Goal: Task Accomplishment & Management: Use online tool/utility

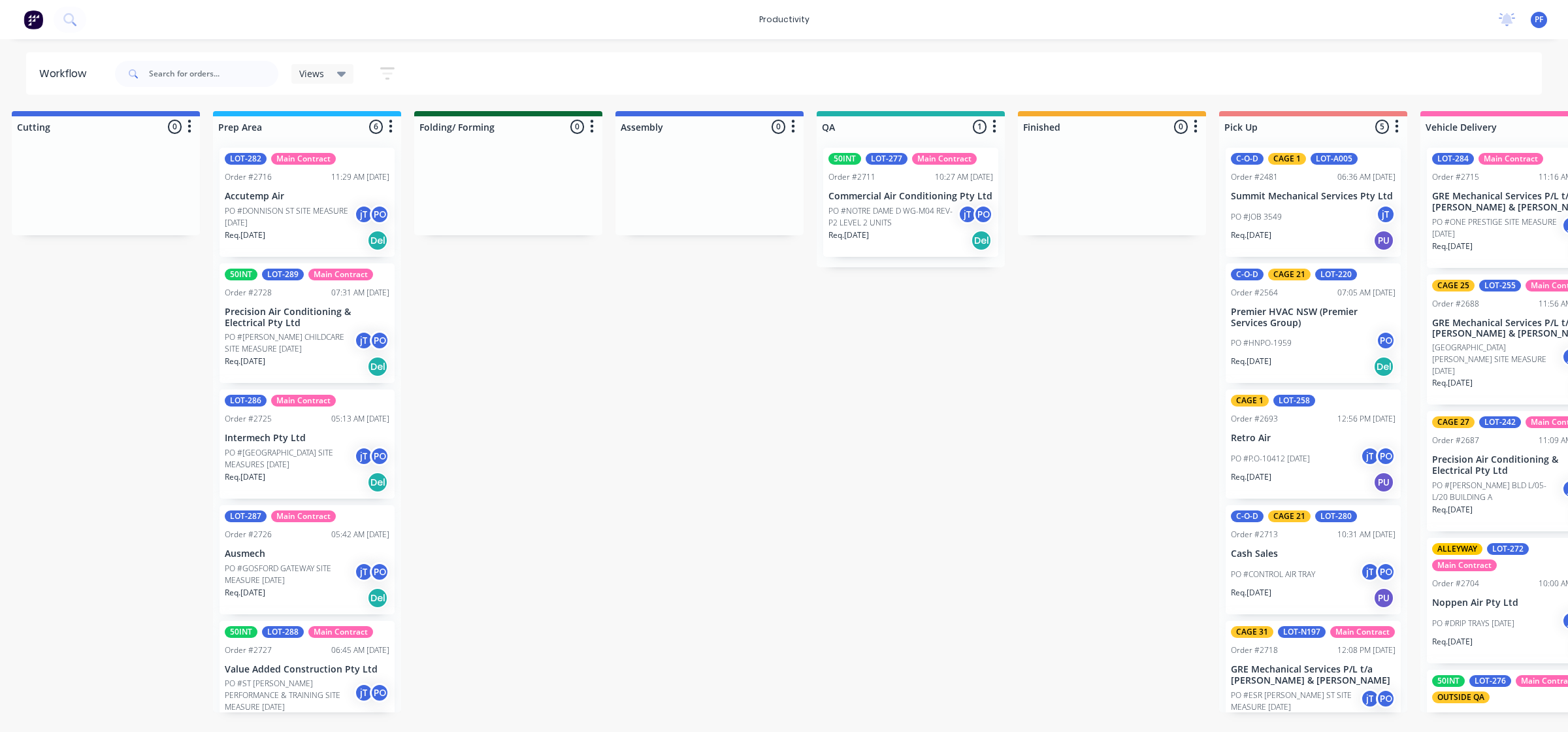
drag, startPoint x: 998, startPoint y: 435, endPoint x: 1166, endPoint y: 441, distance: 168.1
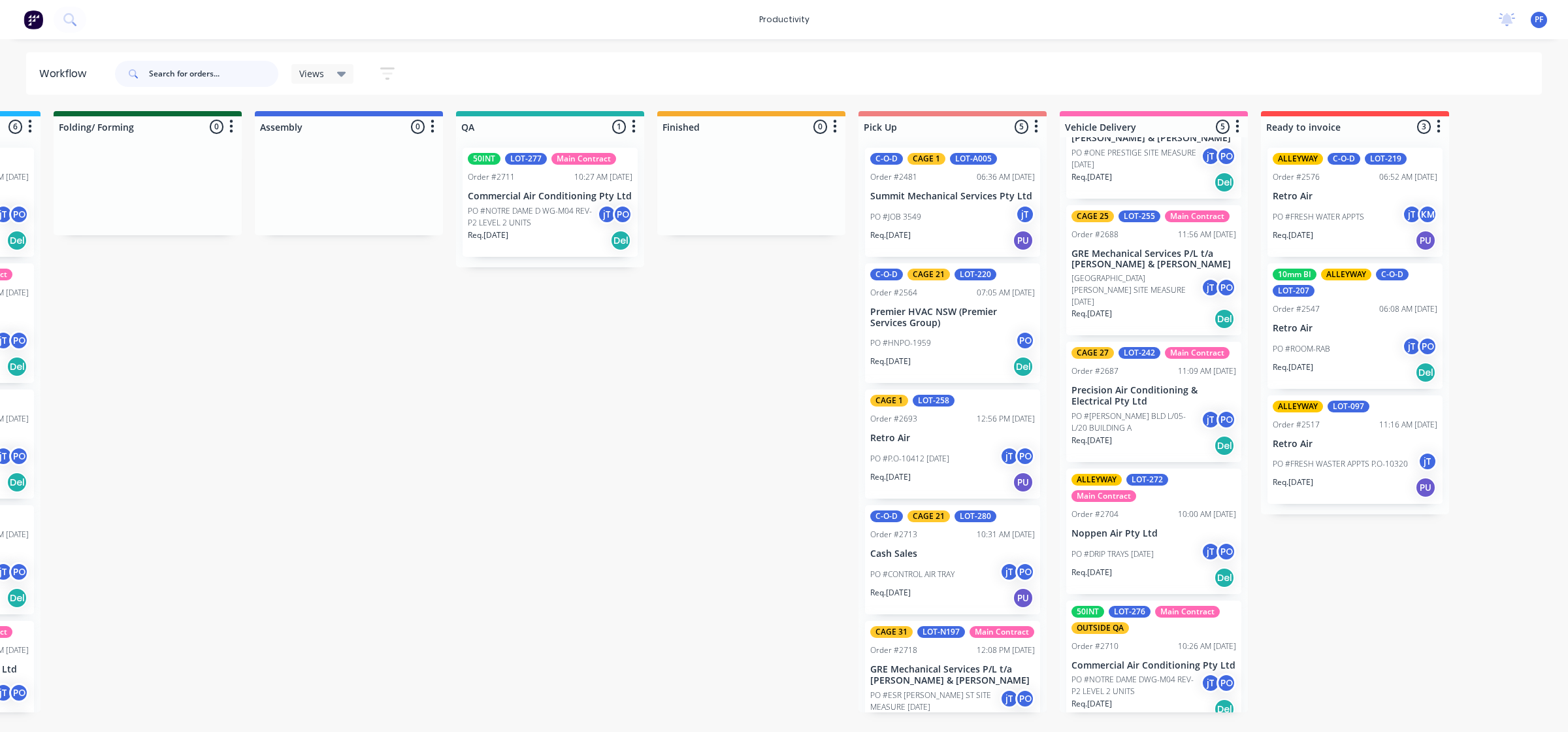
click at [206, 77] on input "text" at bounding box center [214, 73] width 130 height 26
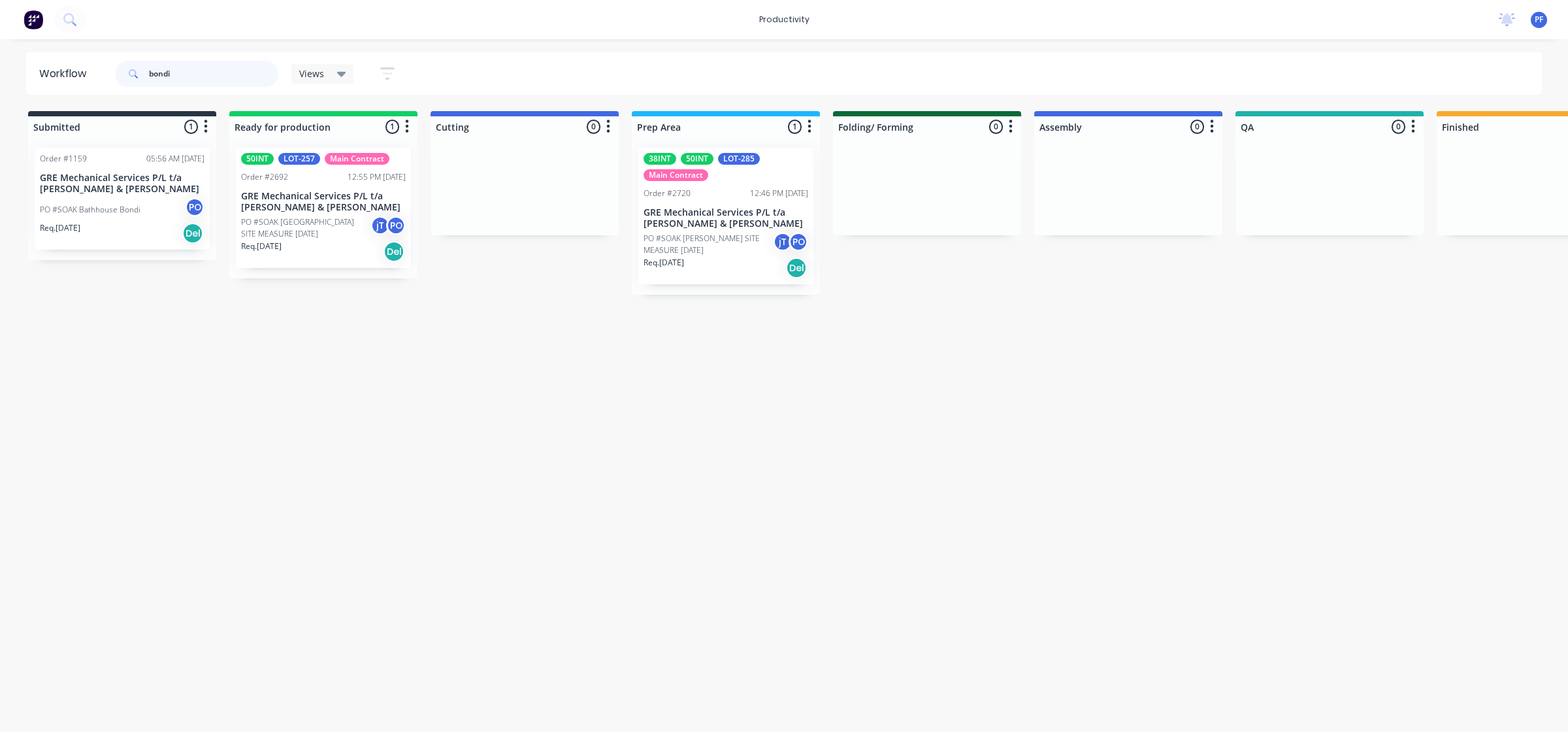
click at [206, 85] on input "bondi" at bounding box center [214, 73] width 130 height 26
drag, startPoint x: 206, startPoint y: 77, endPoint x: 215, endPoint y: 76, distance: 9.1
click at [207, 77] on input "bondi" at bounding box center [214, 73] width 130 height 26
click at [249, 75] on input "bondi" at bounding box center [214, 73] width 130 height 26
type input "b"
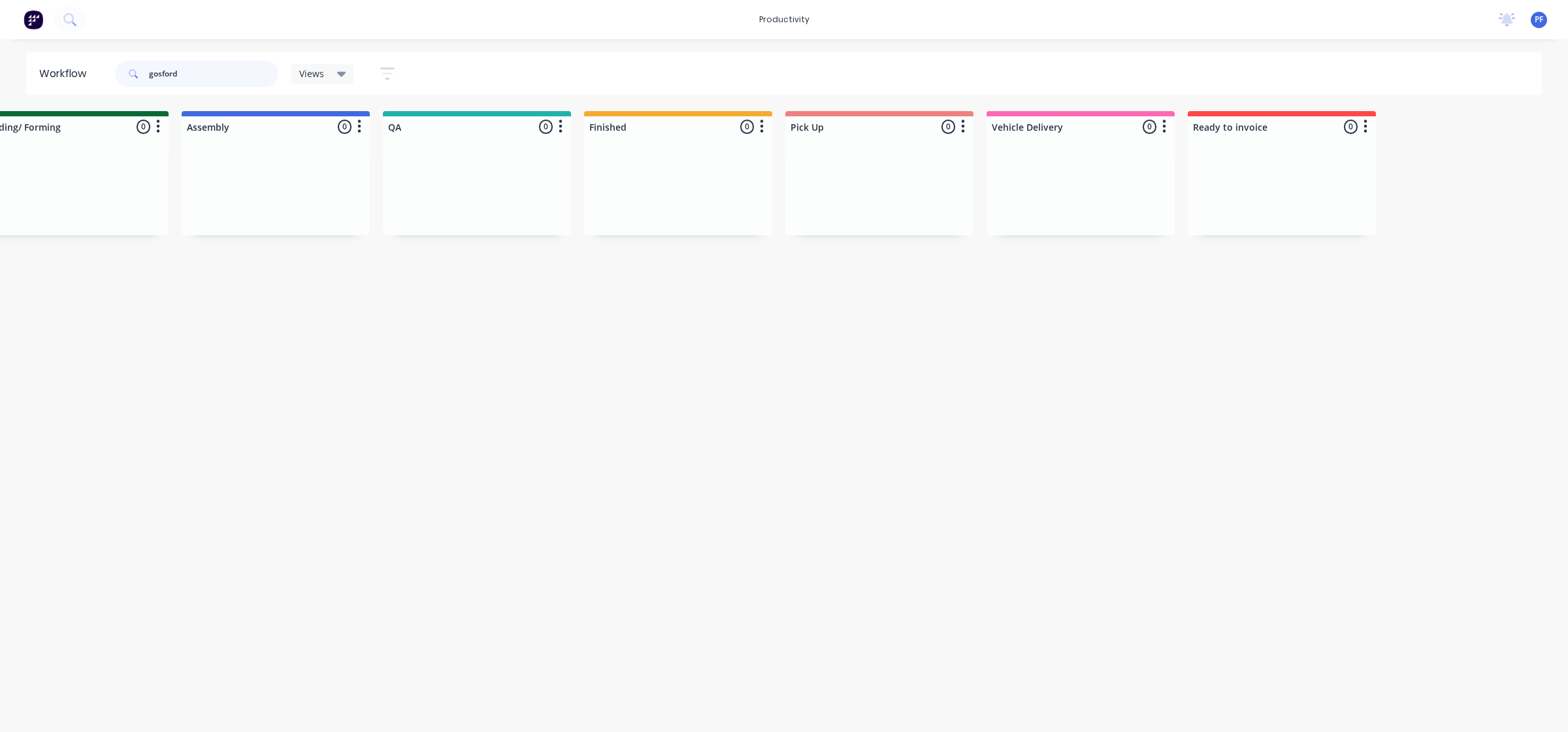
scroll to position [0, 856]
click at [207, 72] on input "gosford" at bounding box center [214, 73] width 130 height 26
type input "g"
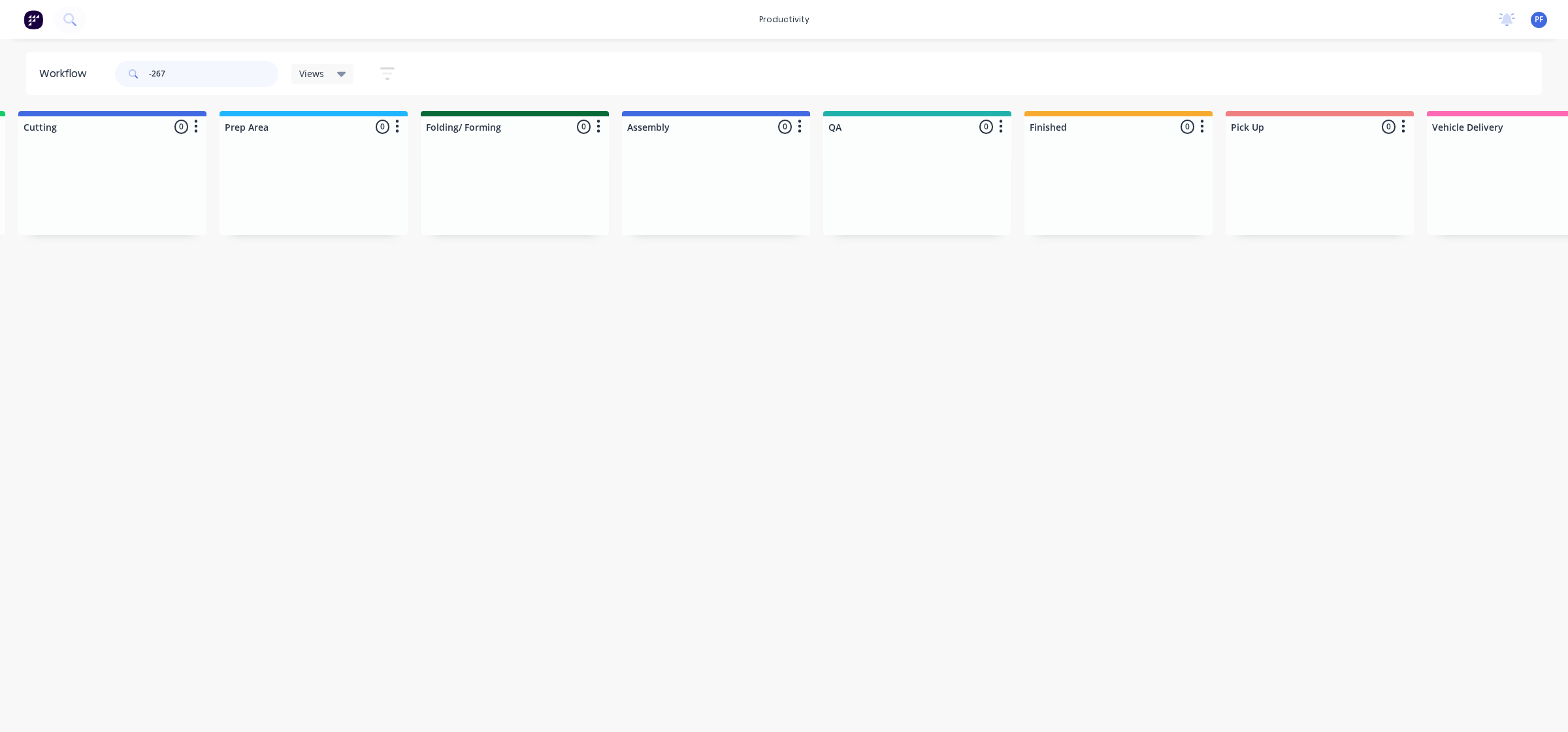
scroll to position [0, 0]
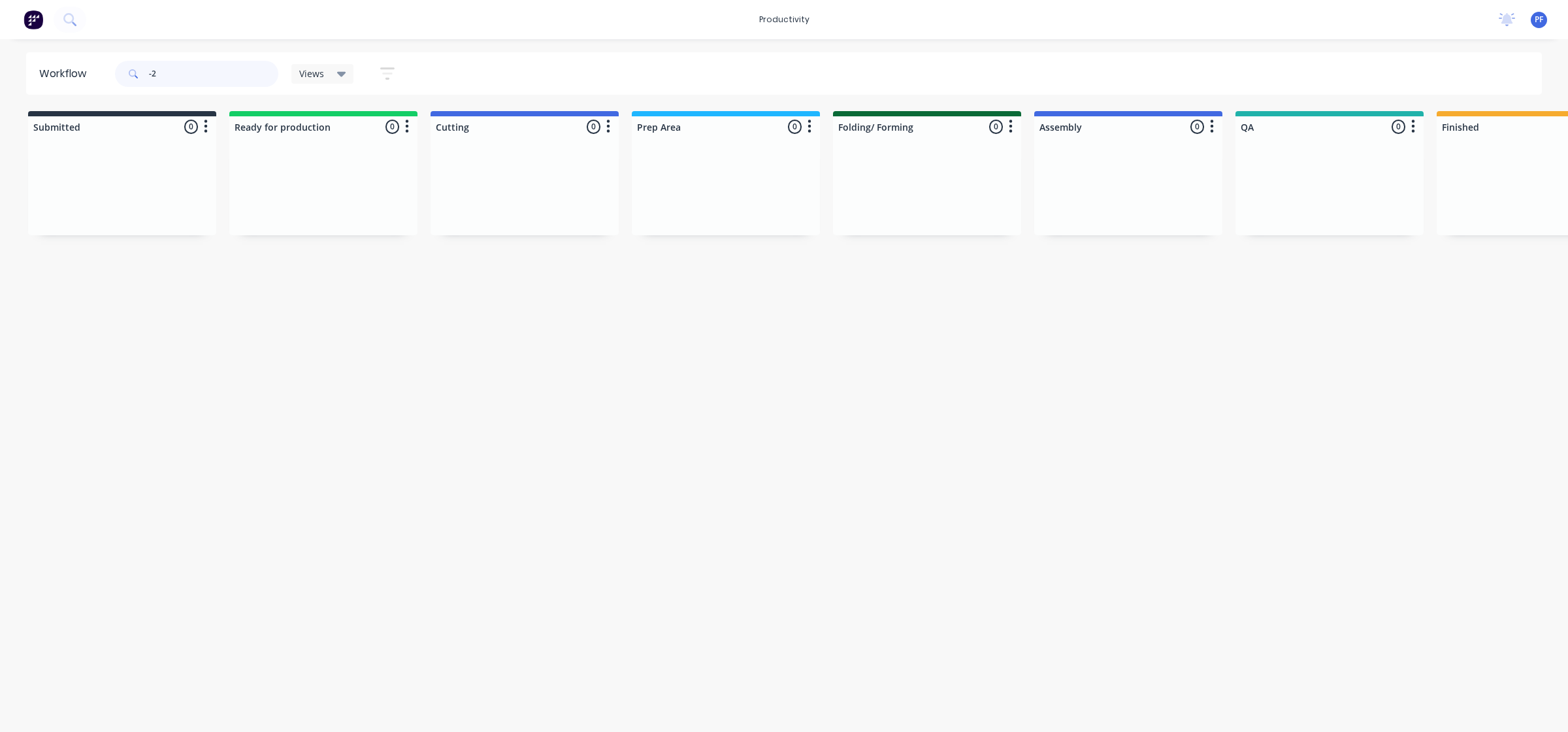
type input "-"
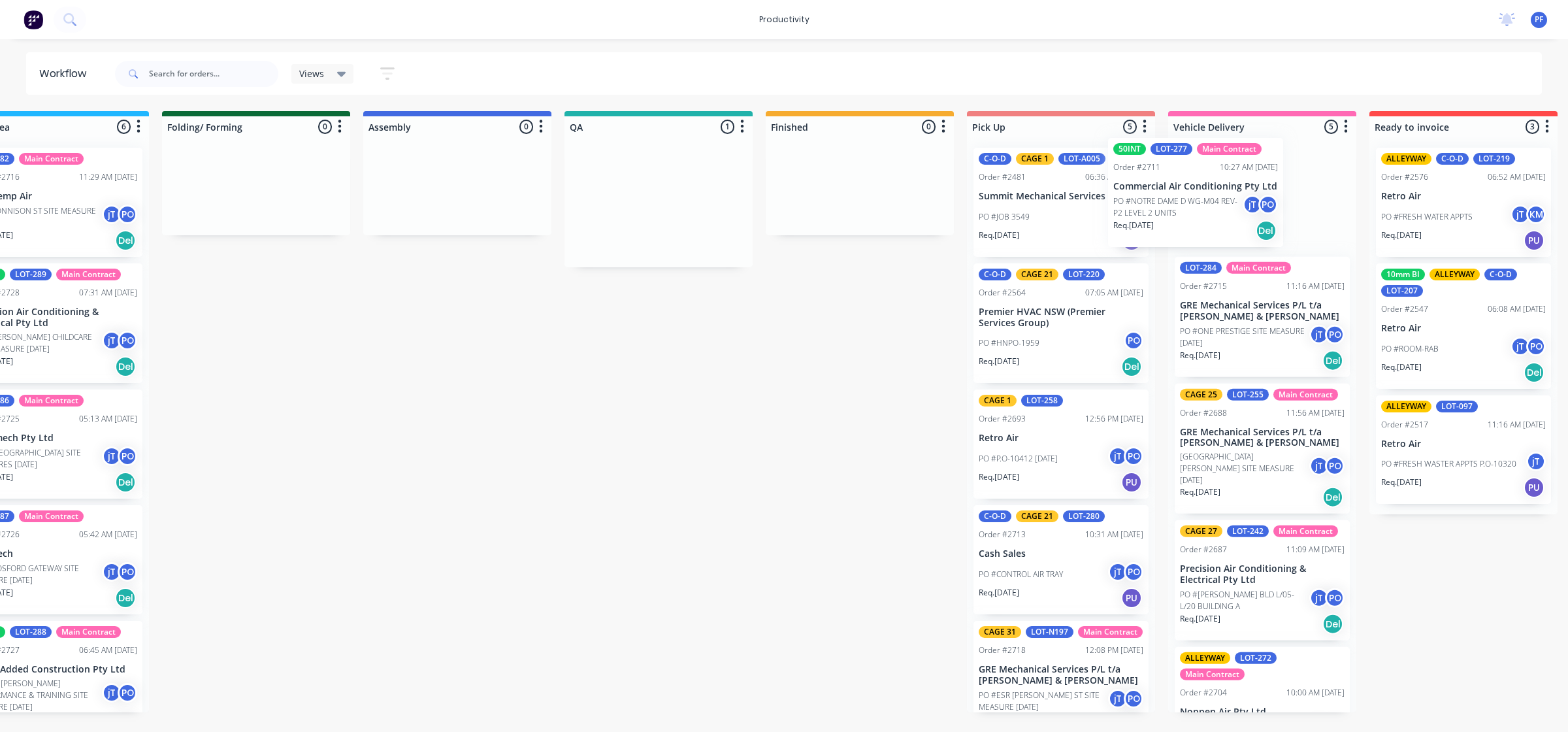
drag, startPoint x: 1316, startPoint y: 241, endPoint x: 1190, endPoint y: 232, distance: 126.3
click at [1190, 232] on div "Submitted 33 Order #240 06:57 AM [DATE] Retro Air PO #Freshwater Apts PO Req. […" at bounding box center [598, 411] width 2558 height 602
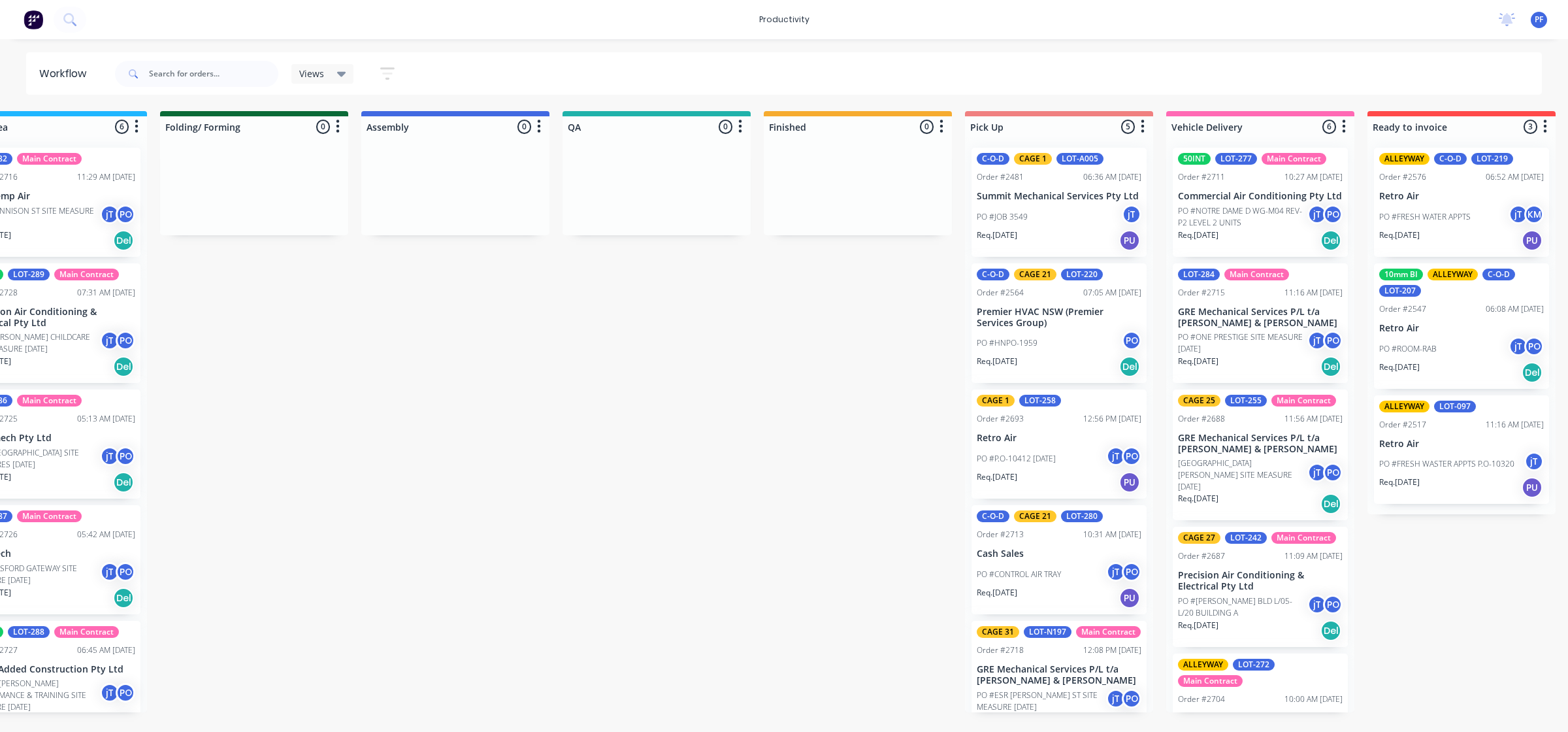
click at [1257, 224] on p "PO #NOTRE DAME D WG-M04 REV-P2 LEVEL 2 UNITS" at bounding box center [1242, 217] width 130 height 24
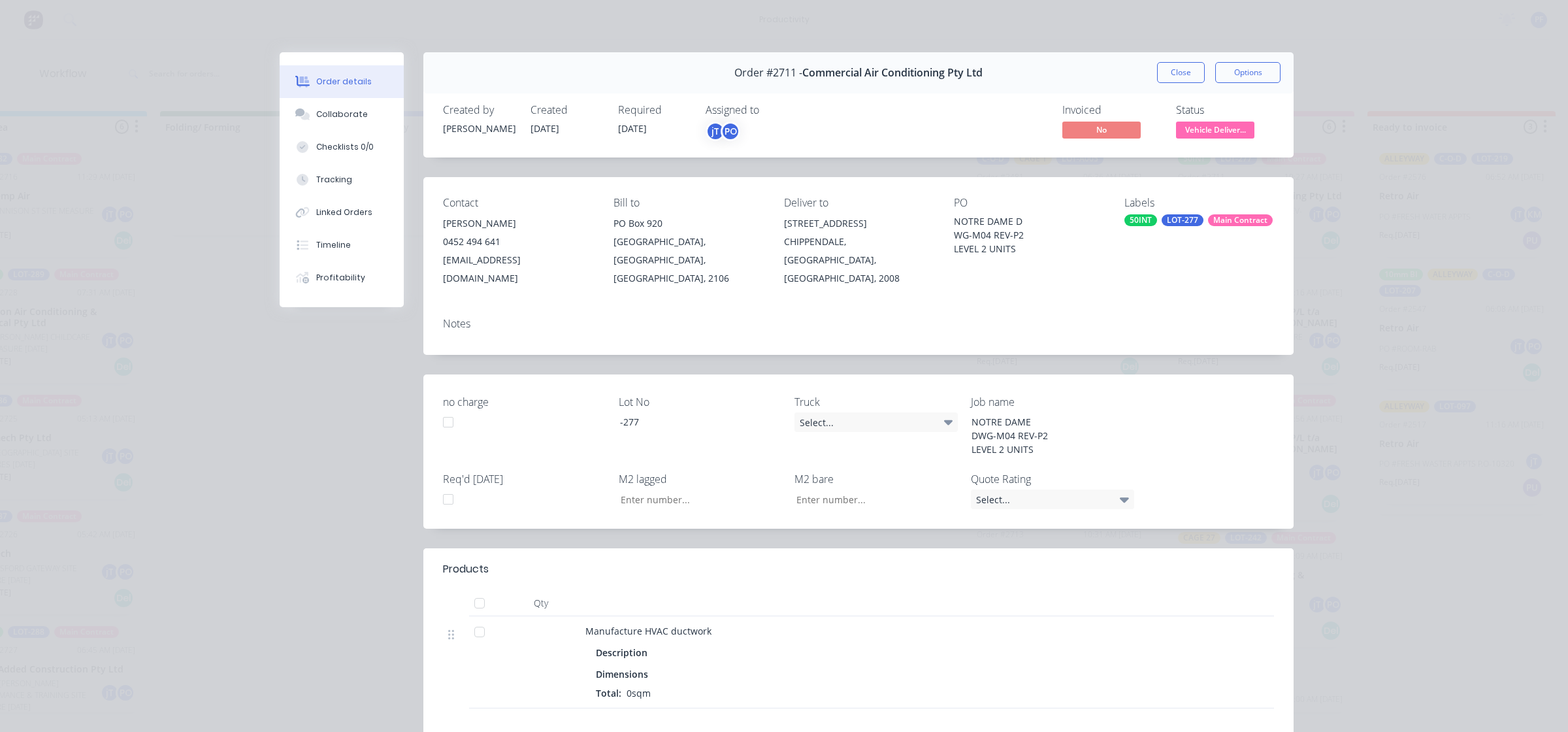
click at [1186, 220] on div "LOT-277" at bounding box center [1183, 220] width 42 height 12
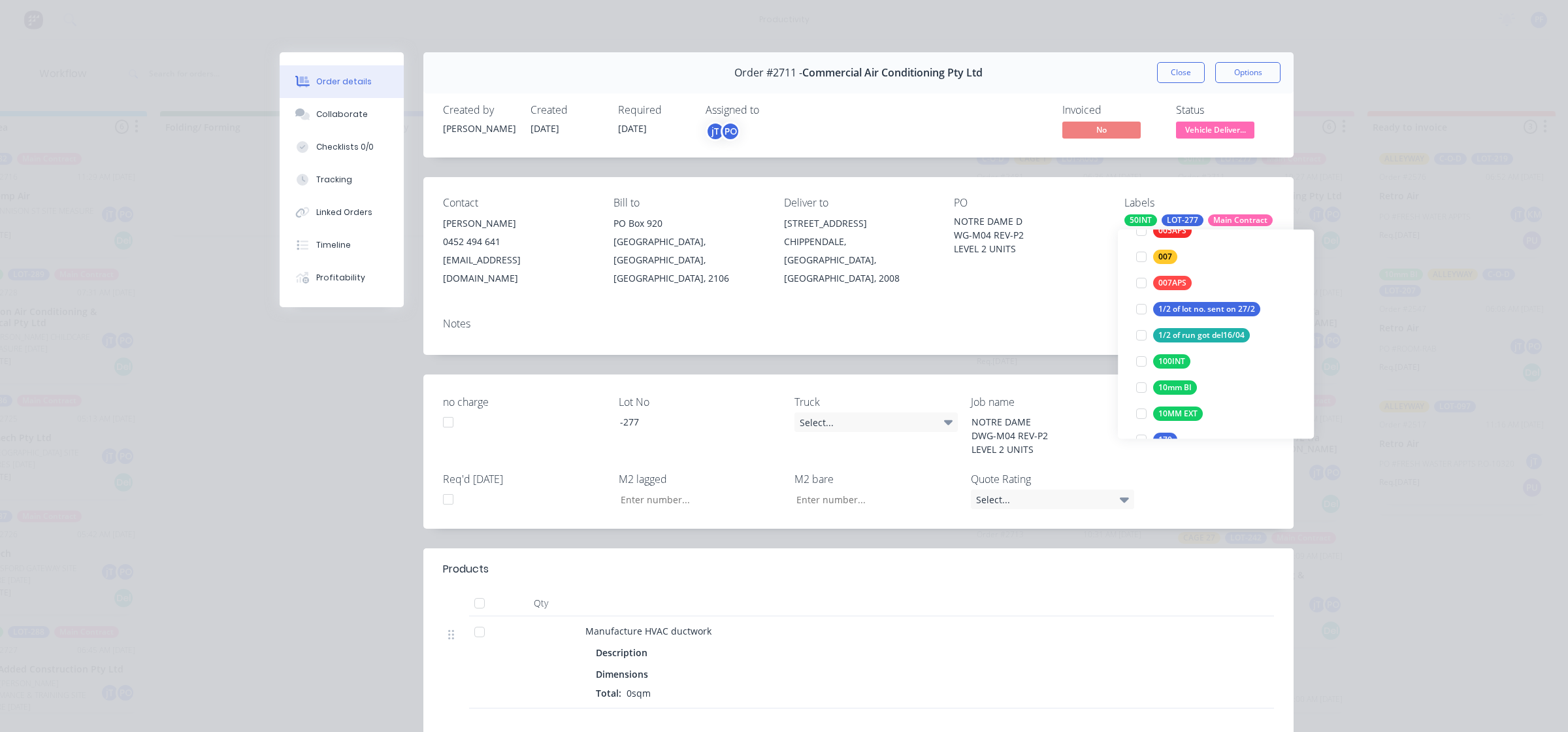
scroll to position [326, 0]
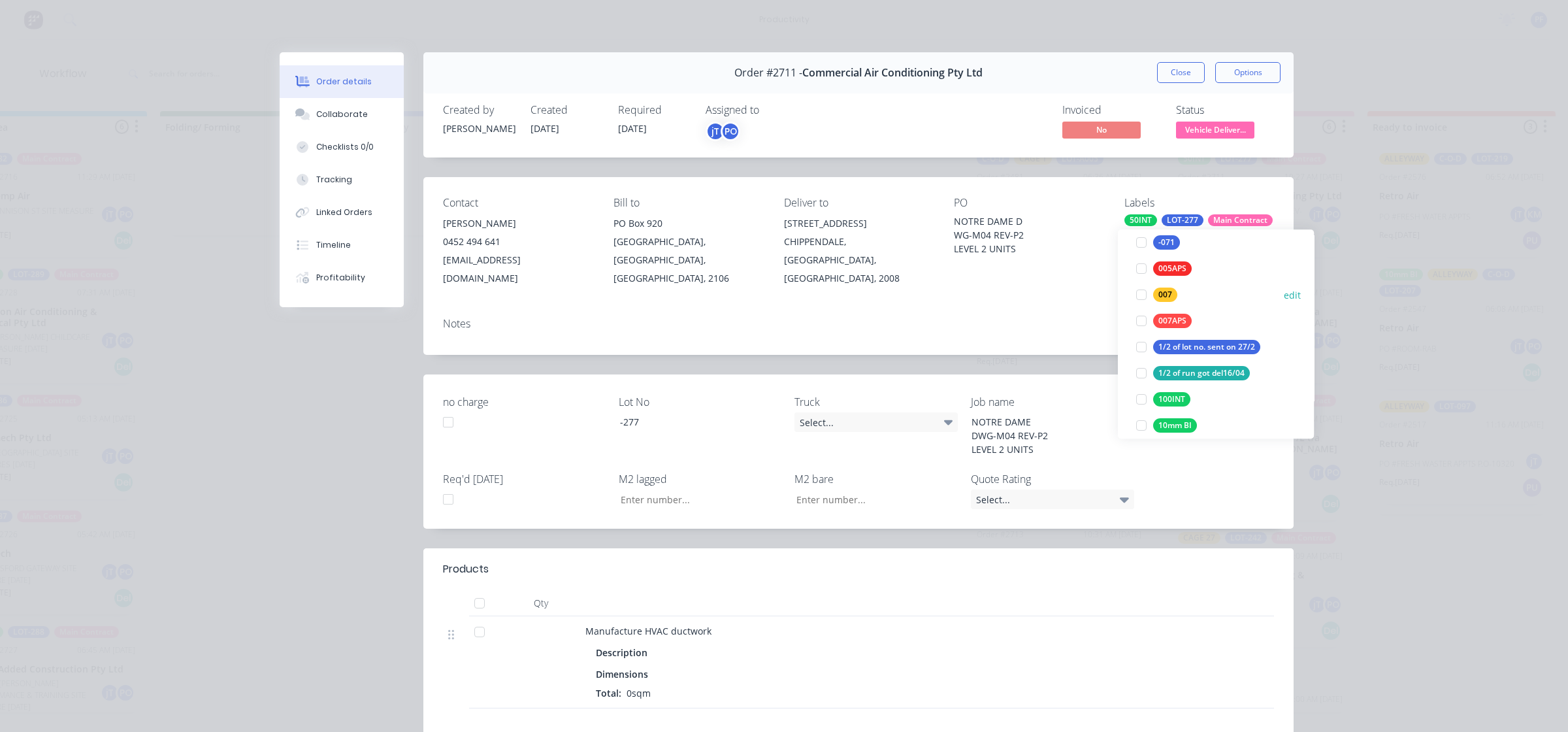
click at [1142, 300] on div at bounding box center [1141, 294] width 26 height 26
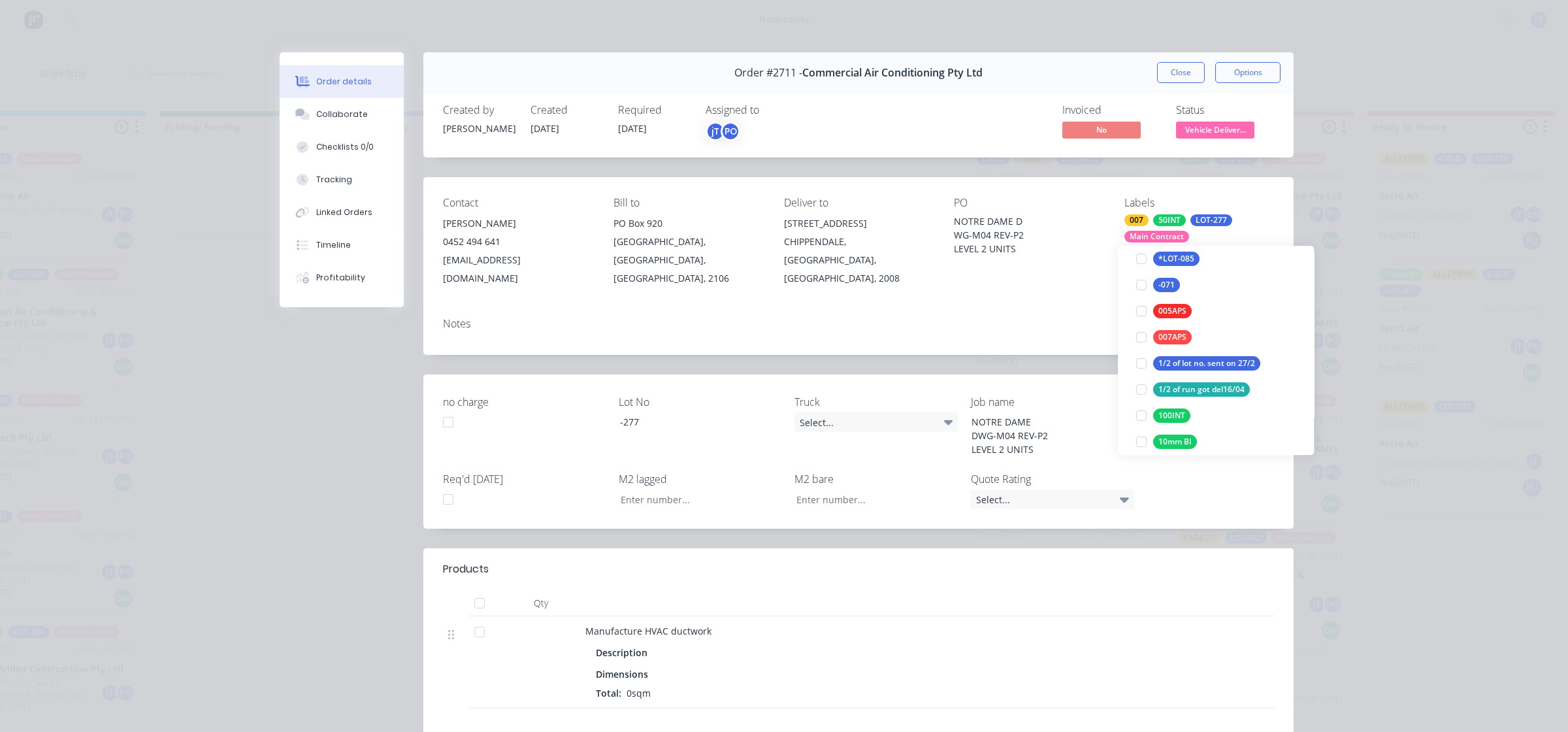
scroll to position [40, 0]
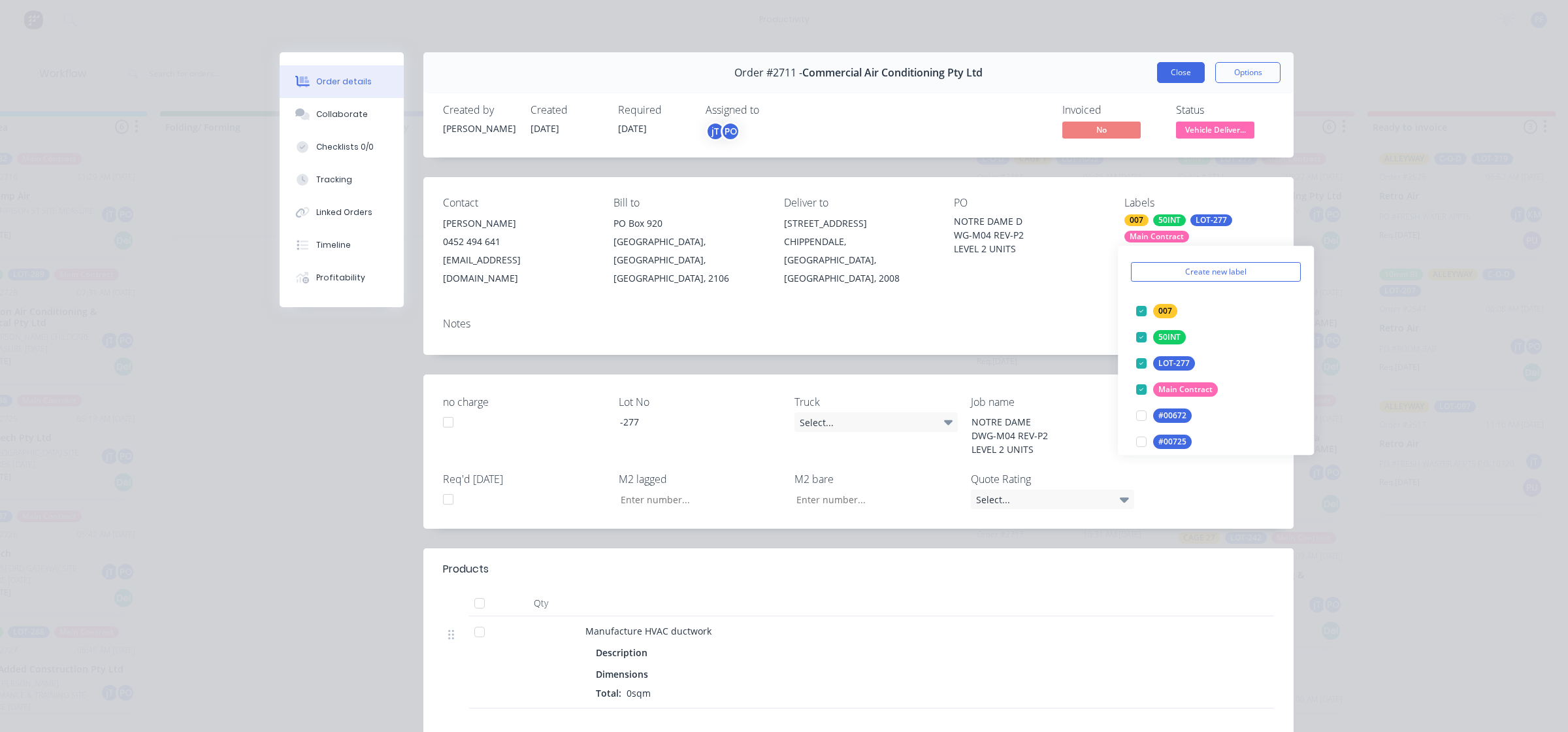
click at [1169, 74] on button "Close" at bounding box center [1180, 72] width 48 height 21
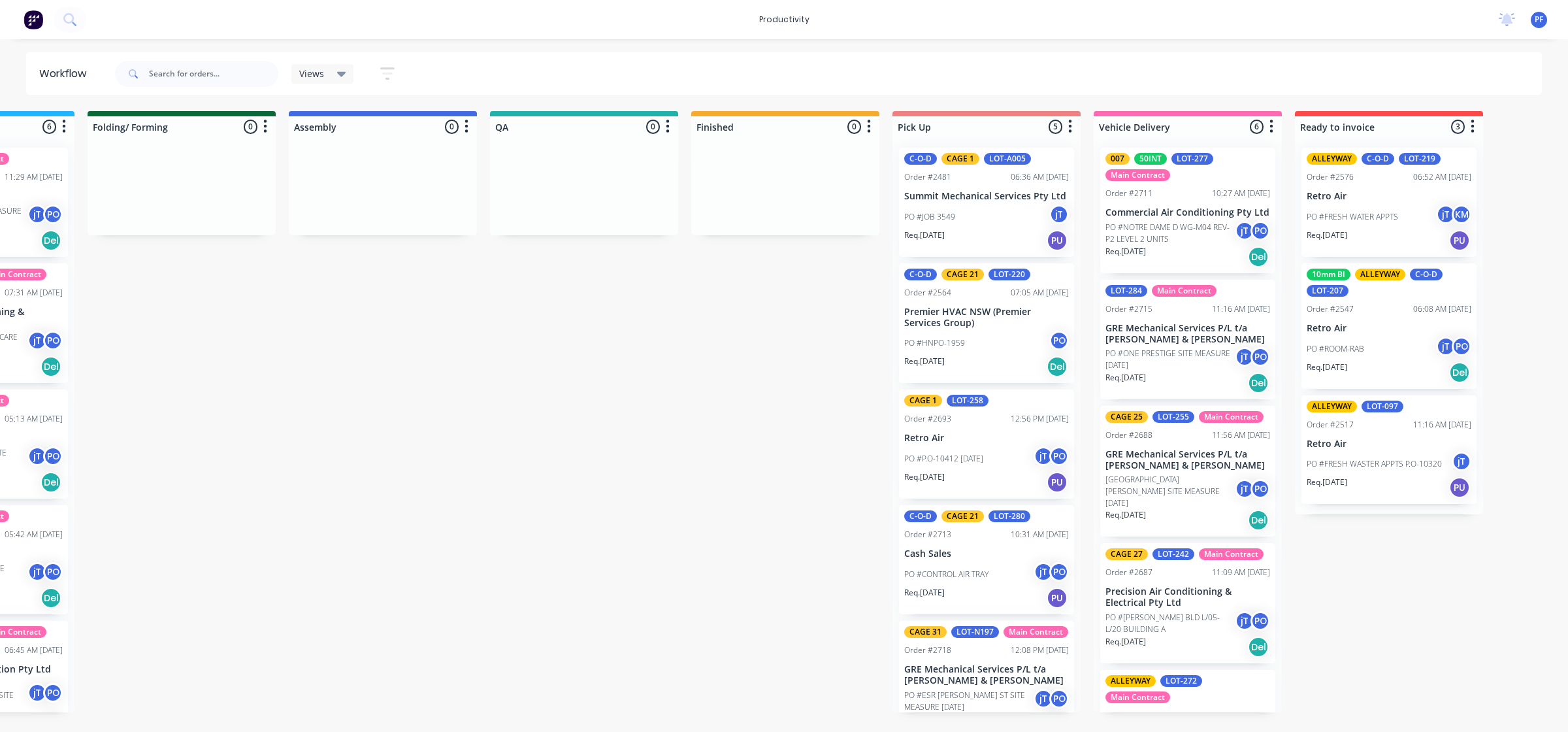
scroll to position [0, 0]
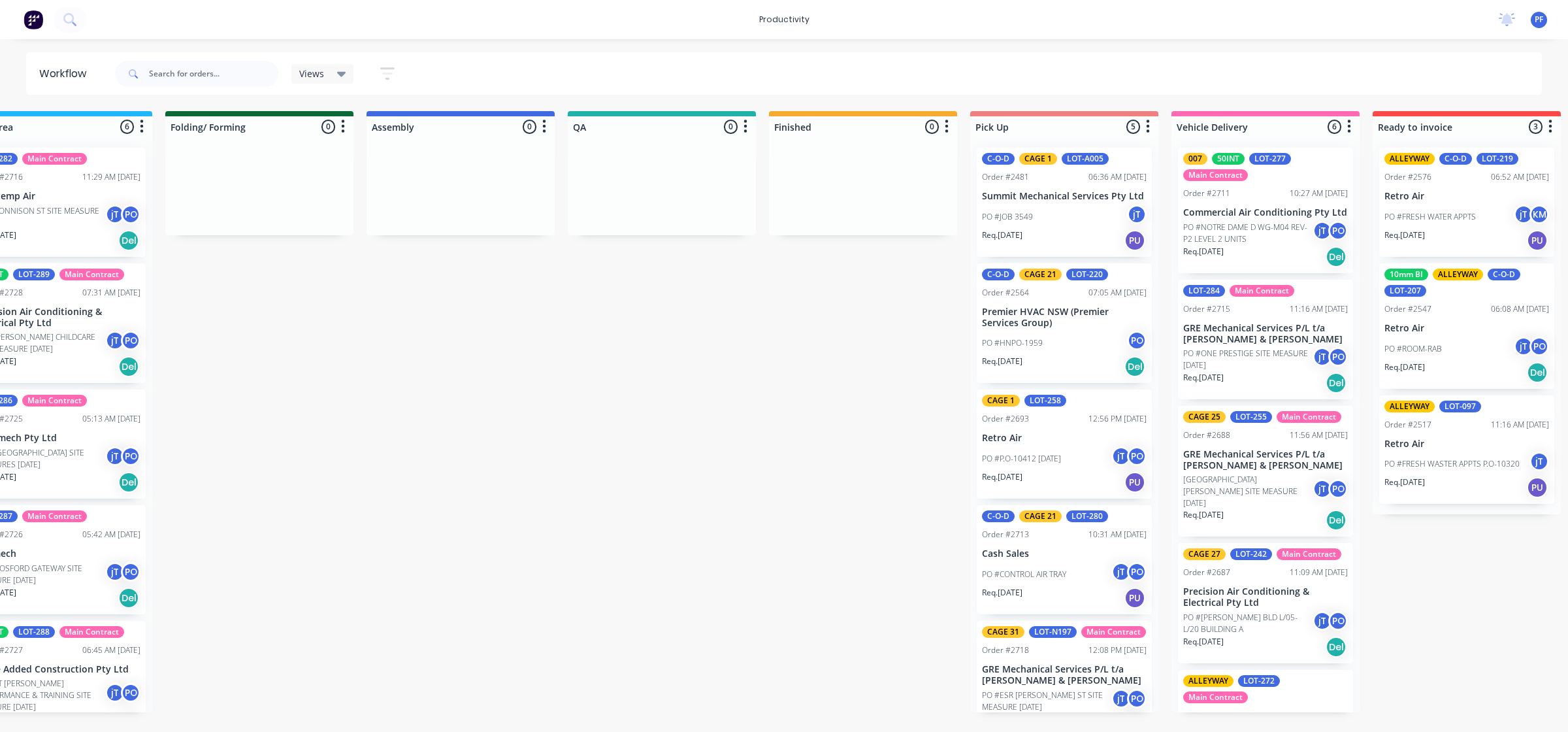
drag, startPoint x: 580, startPoint y: 499, endPoint x: 668, endPoint y: 438, distance: 107.1
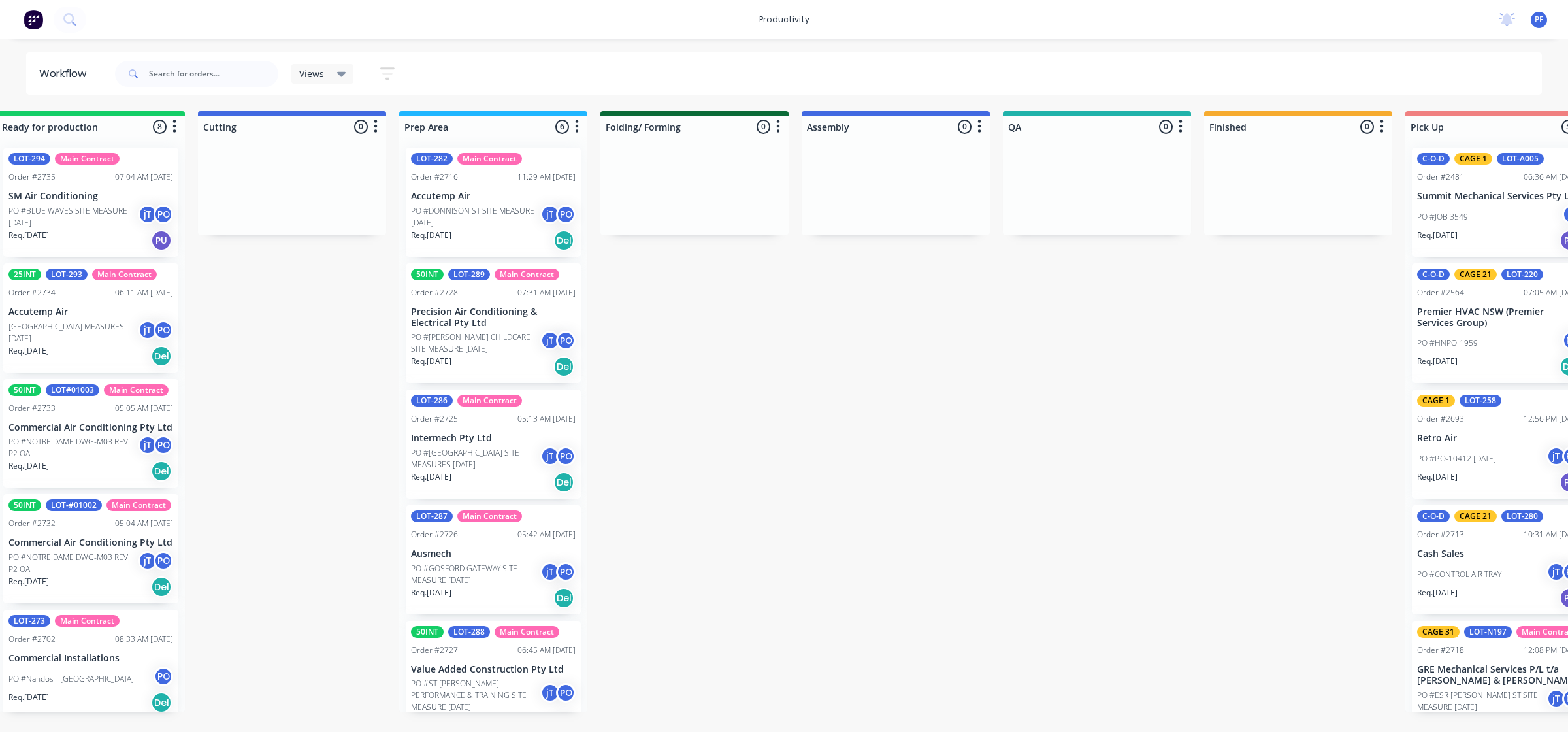
drag, startPoint x: 668, startPoint y: 438, endPoint x: 569, endPoint y: 438, distance: 99.0
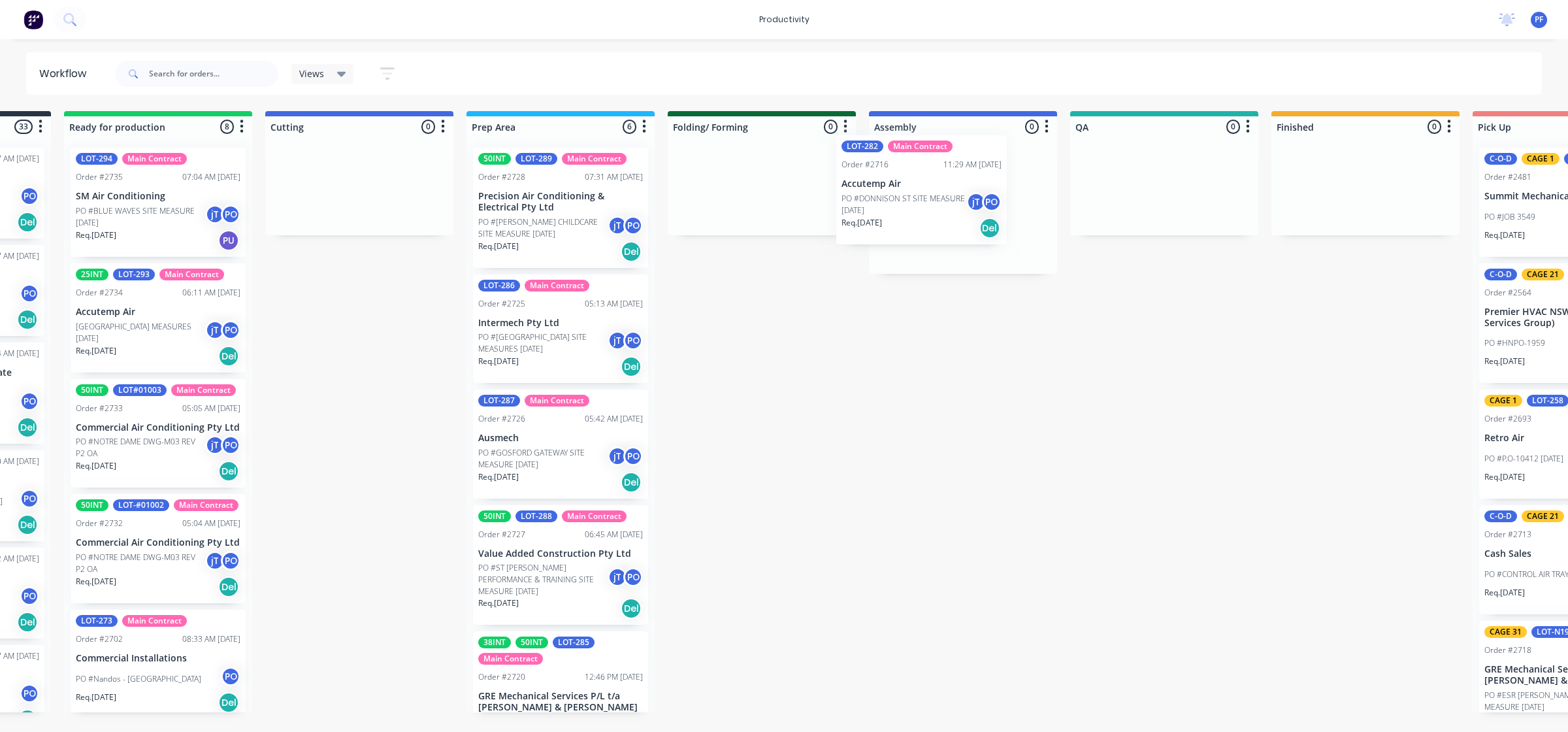
drag, startPoint x: 549, startPoint y: 227, endPoint x: 918, endPoint y: 215, distance: 369.2
click at [918, 215] on div "Submitted 33 Order #240 06:57 AM 27/09/24 Retro Air PO #Freshwater Apts PO Req.…" at bounding box center [1104, 411] width 2558 height 602
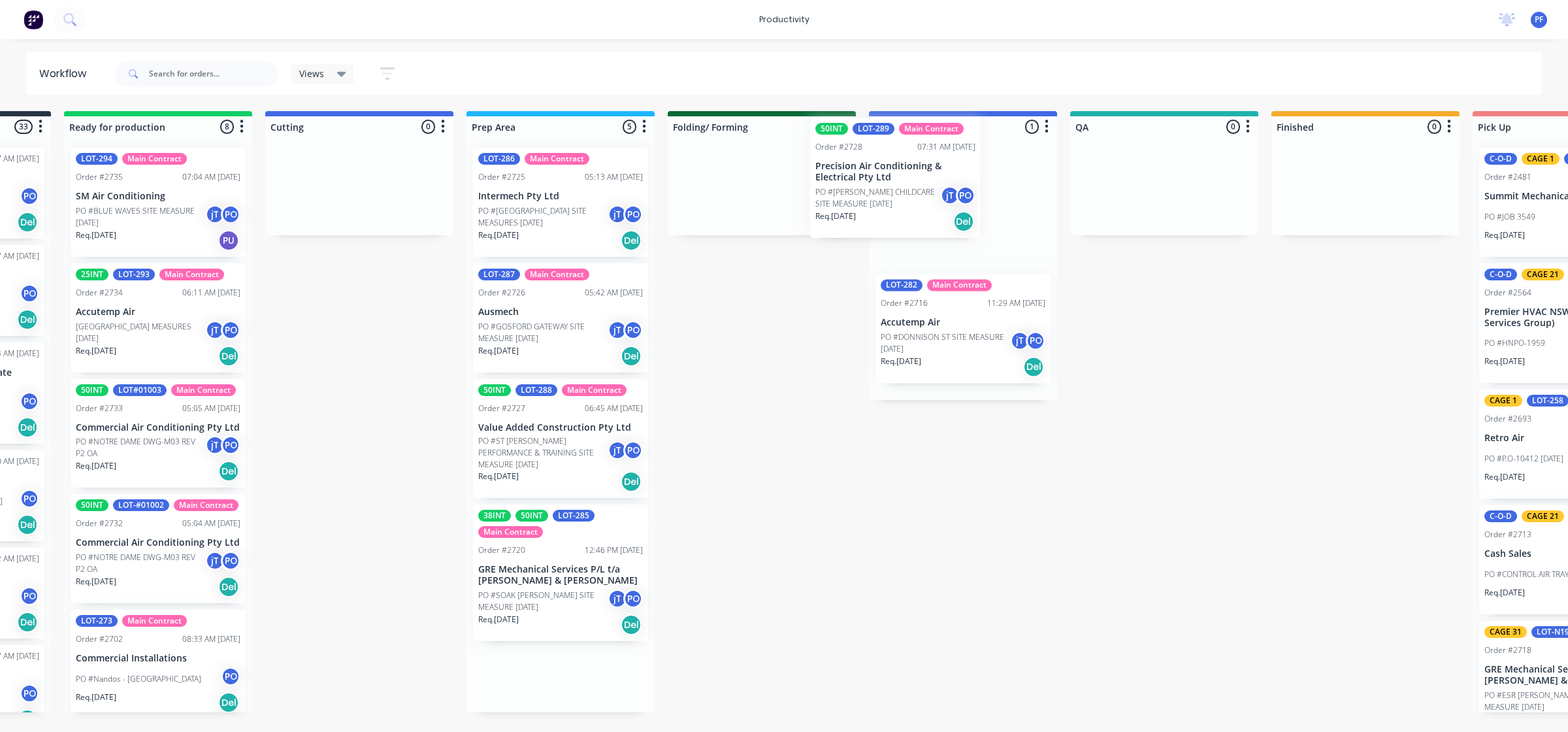
drag, startPoint x: 579, startPoint y: 220, endPoint x: 921, endPoint y: 188, distance: 343.5
click at [921, 188] on div "Submitted 33 Order #240 06:57 AM 27/09/24 Retro Air PO #Freshwater Apts PO Req.…" at bounding box center [1104, 411] width 2558 height 602
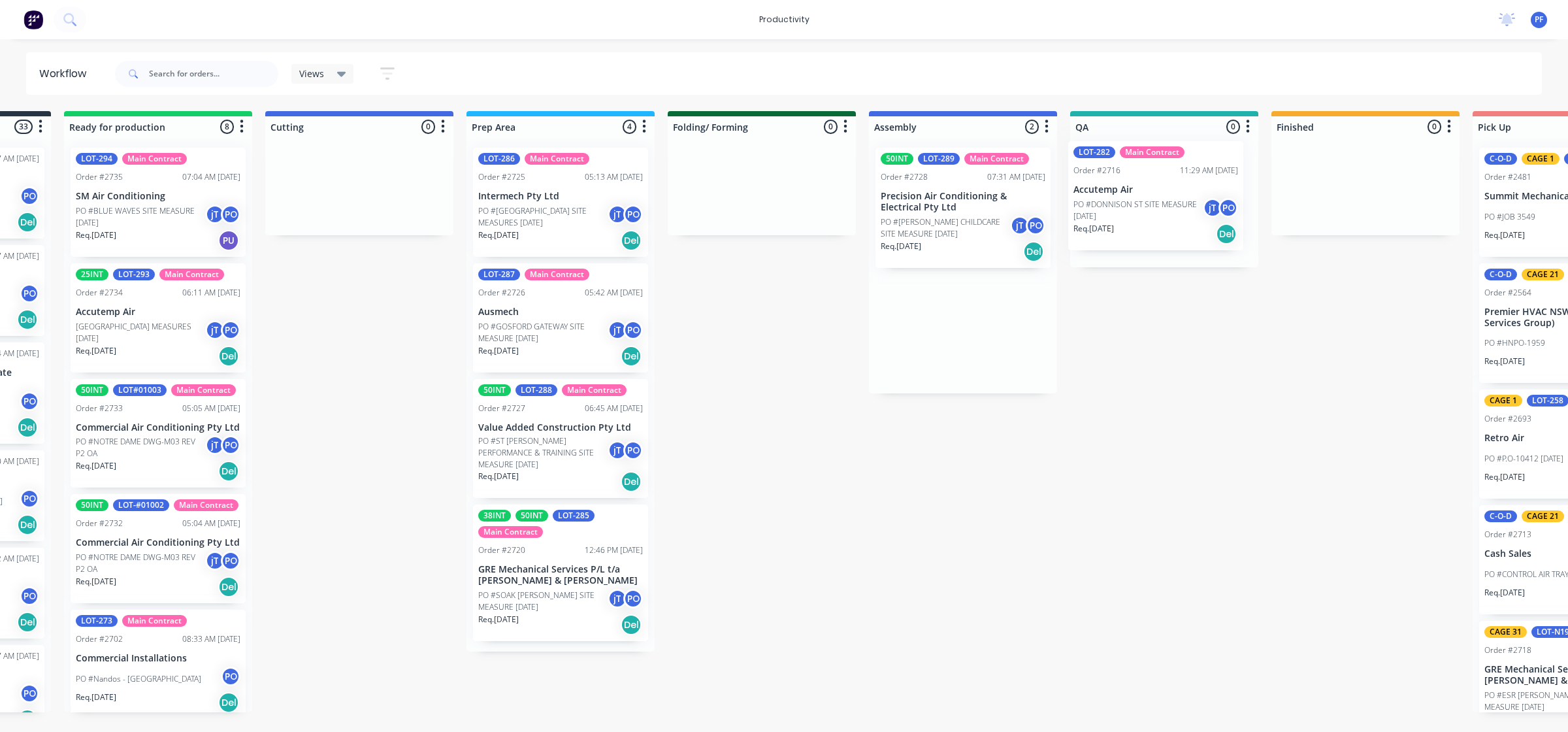
drag, startPoint x: 942, startPoint y: 353, endPoint x: 1145, endPoint y: 217, distance: 244.3
click at [1145, 217] on div "Submitted 33 Order #240 06:57 AM 27/09/24 Retro Air PO #Freshwater Apts PO Req.…" at bounding box center [1104, 411] width 2558 height 602
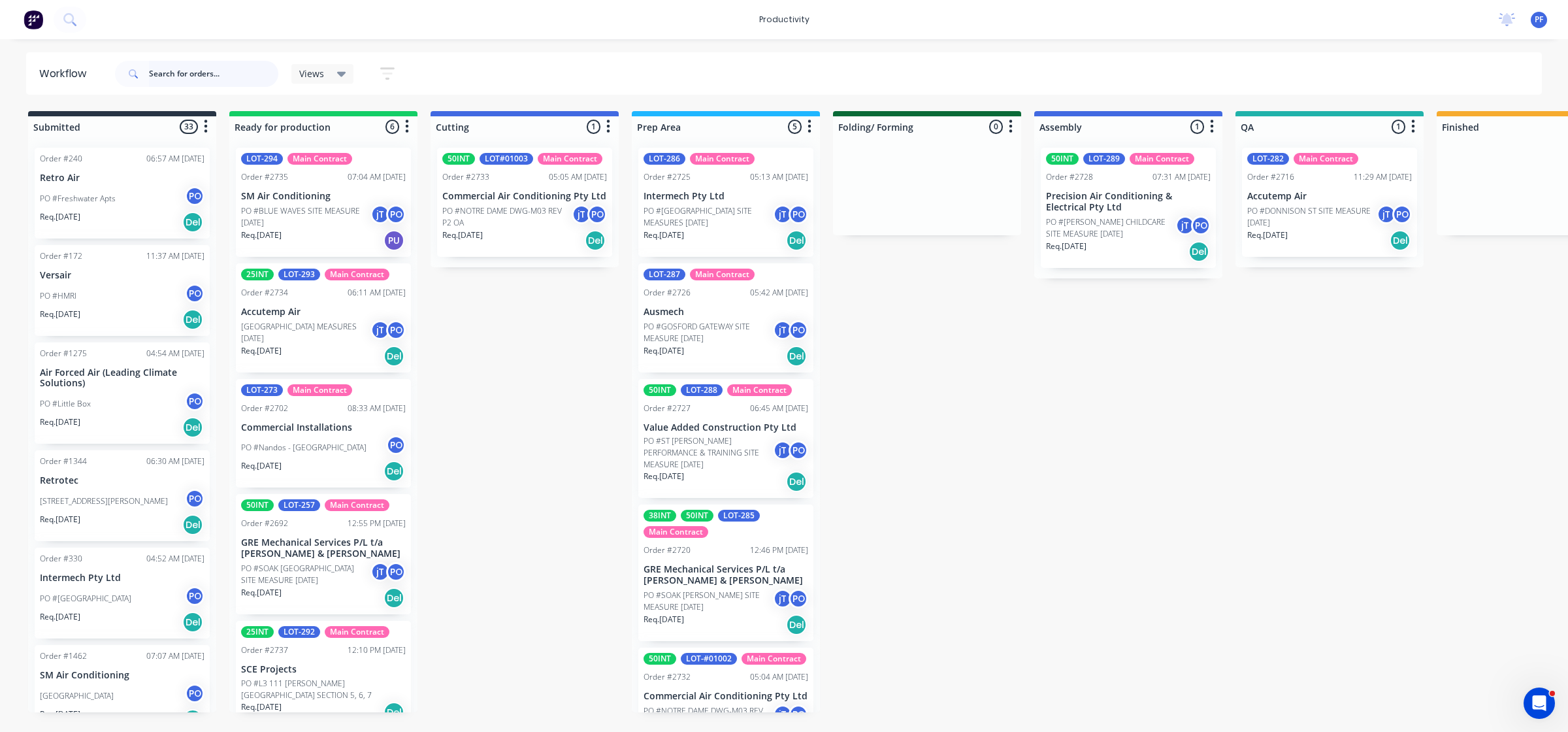
click at [175, 80] on input "text" at bounding box center [214, 73] width 130 height 26
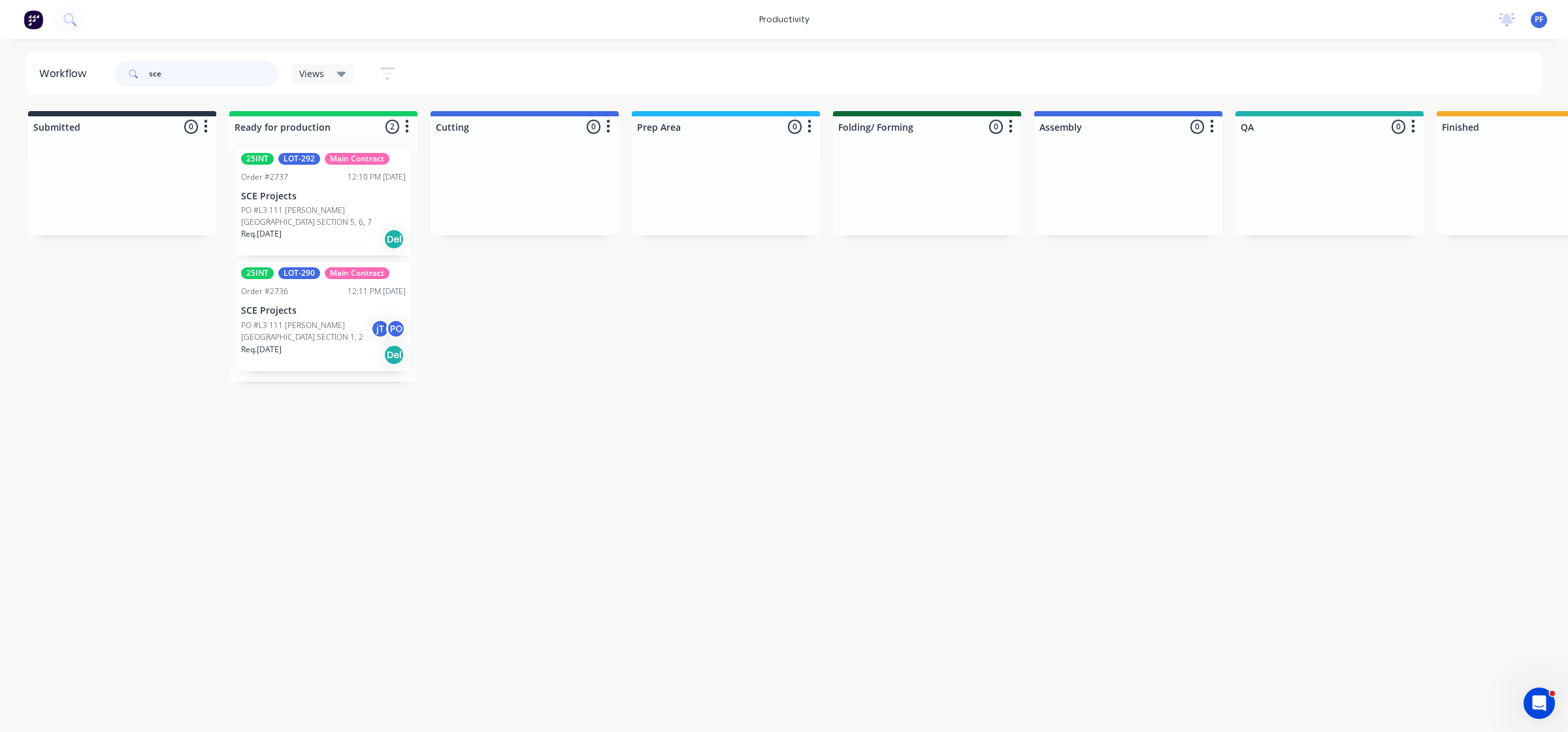
type input "sce"
drag, startPoint x: 194, startPoint y: 83, endPoint x: 95, endPoint y: 72, distance: 99.6
click at [100, 72] on header "Workflow sce Views Save new view None (Default) edit Assembly edit Dispatch edi…" at bounding box center [784, 73] width 1517 height 42
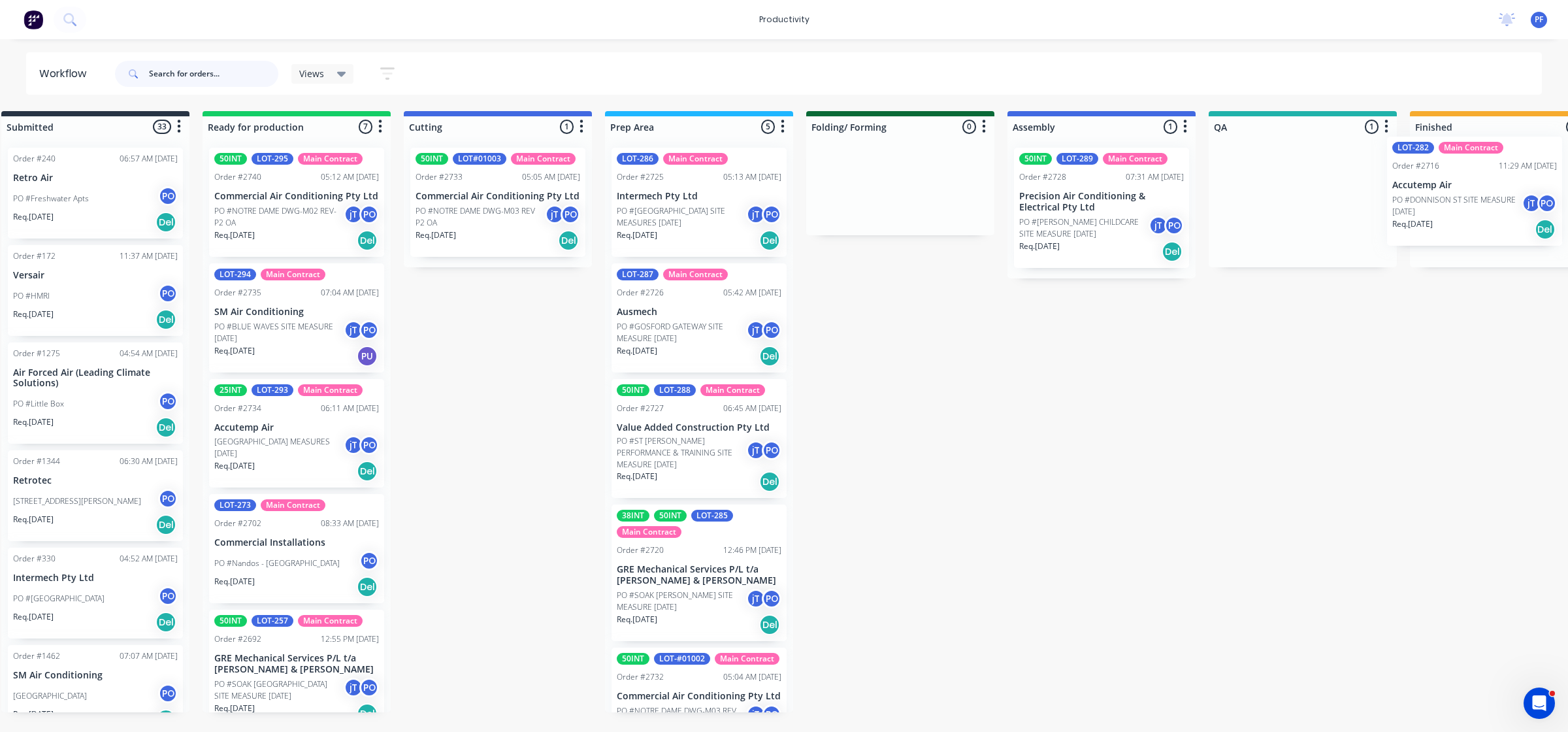
drag, startPoint x: 1285, startPoint y: 213, endPoint x: 1438, endPoint y: 204, distance: 153.3
click at [1438, 204] on div "Submitted 33 Order #240 06:57 AM [DATE] Retro Air PO #Freshwater Apts PO Req. […" at bounding box center [1242, 411] width 2558 height 602
click at [1449, 210] on p "PO #DONNISON ST SITE MEASURE [DATE]" at bounding box center [1485, 217] width 130 height 24
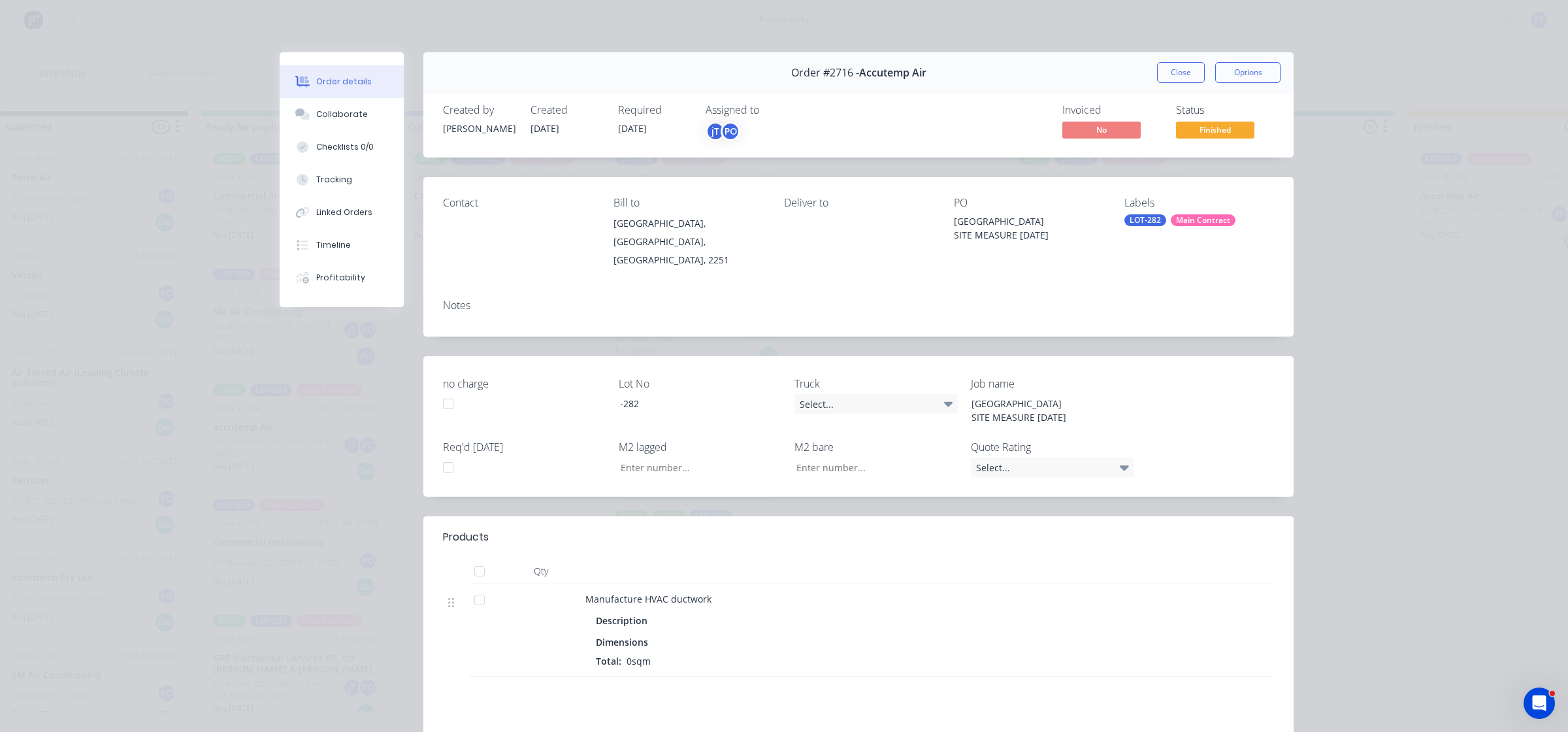
click at [1151, 214] on div "Labels LOT-282 Main Contract" at bounding box center [1200, 233] width 150 height 72
click at [1151, 219] on div "LOT-282" at bounding box center [1146, 220] width 42 height 12
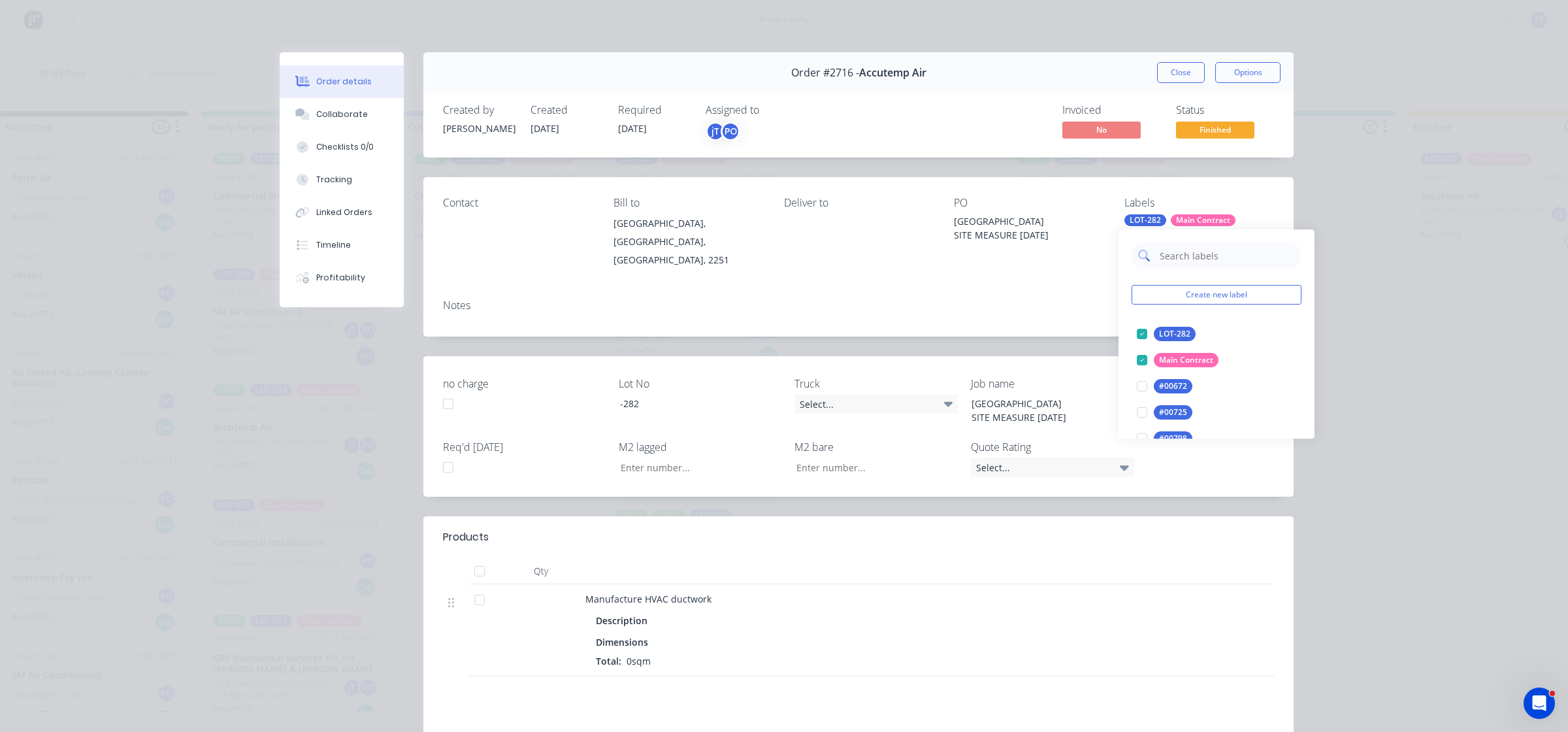
drag, startPoint x: 1152, startPoint y: 219, endPoint x: 1242, endPoint y: 250, distance: 95.2
click at [1242, 250] on input "text" at bounding box center [1226, 255] width 136 height 26
type input "cage 11"
click at [1143, 337] on div at bounding box center [1142, 333] width 26 height 26
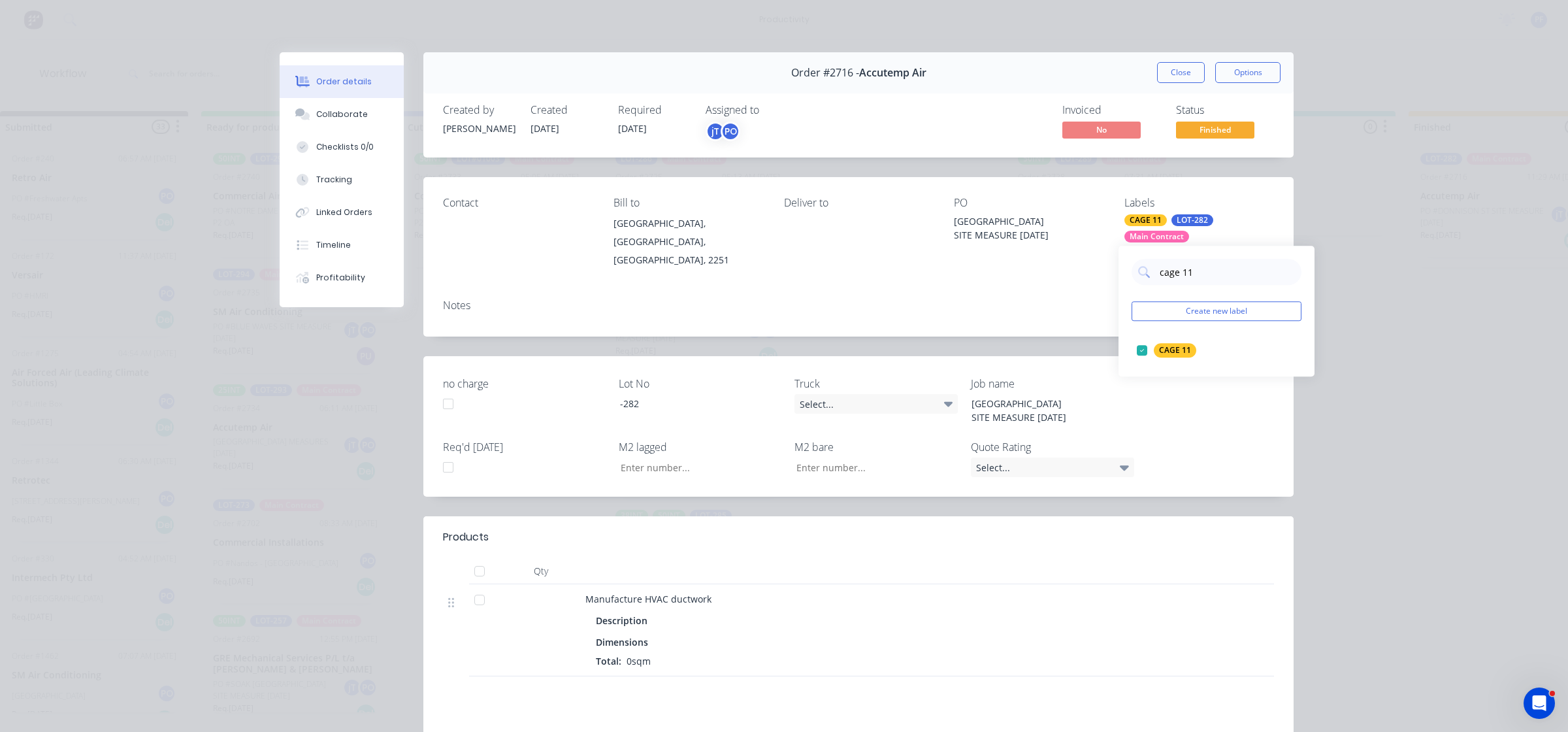
drag, startPoint x: 1058, startPoint y: 285, endPoint x: 1089, endPoint y: 221, distance: 71.1
click at [1058, 289] on div "Notes" at bounding box center [858, 312] width 871 height 48
click at [1191, 63] on button "Close" at bounding box center [1180, 72] width 48 height 21
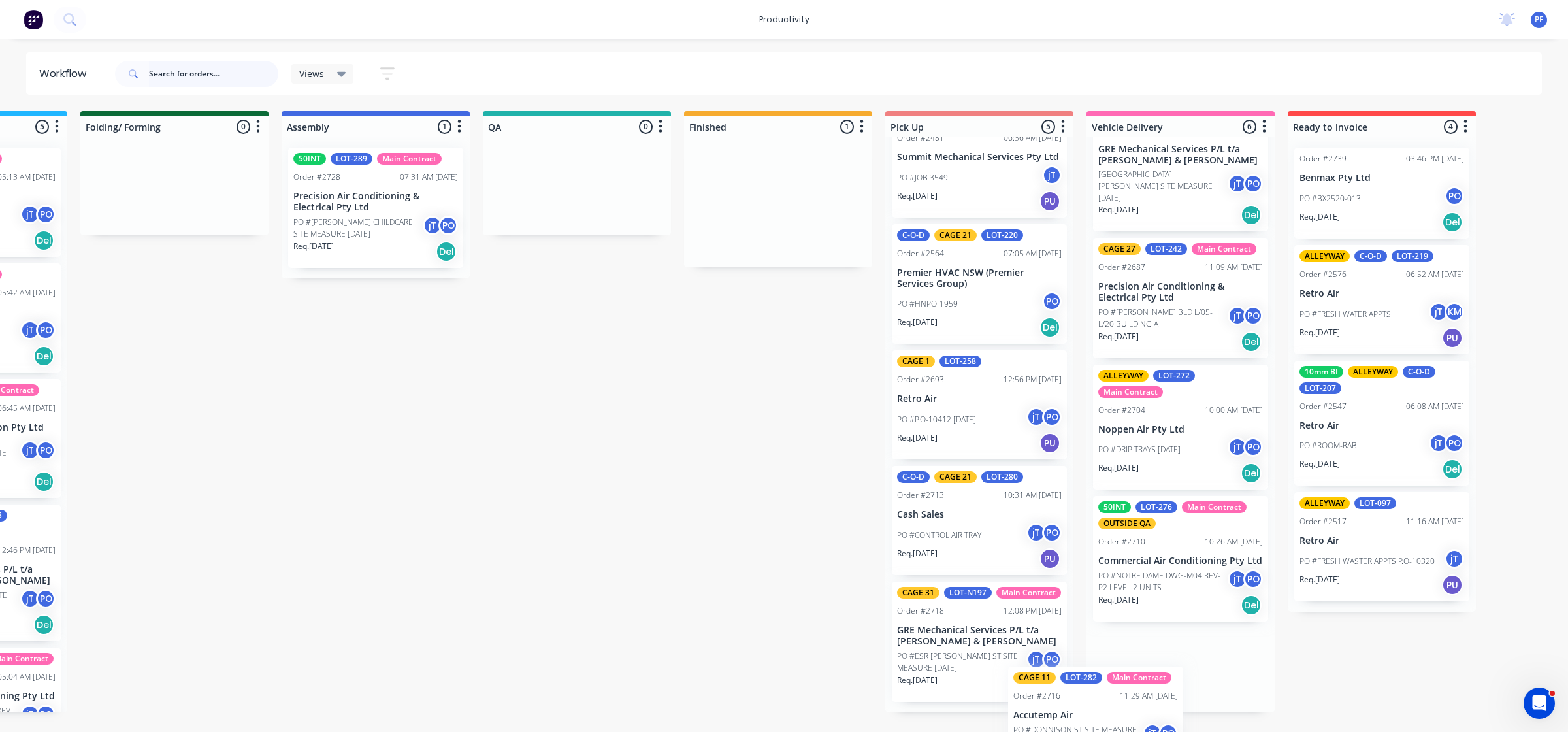
scroll to position [317, 0]
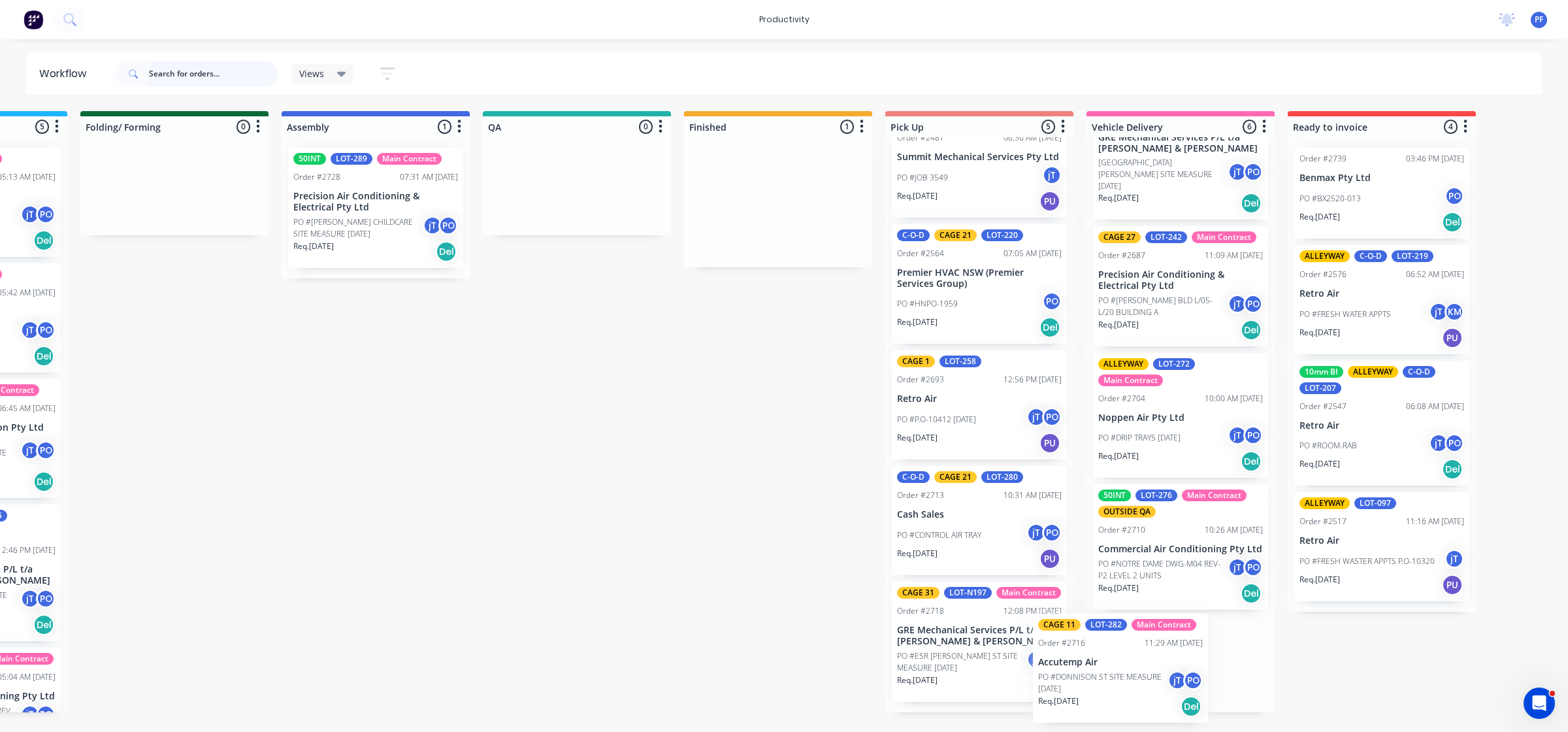
drag, startPoint x: 964, startPoint y: 213, endPoint x: 1164, endPoint y: 661, distance: 490.6
click at [1163, 661] on div "Submitted 33 Order #240 06:57 AM 27/09/24 Retro Air PO #Freshwater Apts PO Req.…" at bounding box center [516, 411] width 2558 height 602
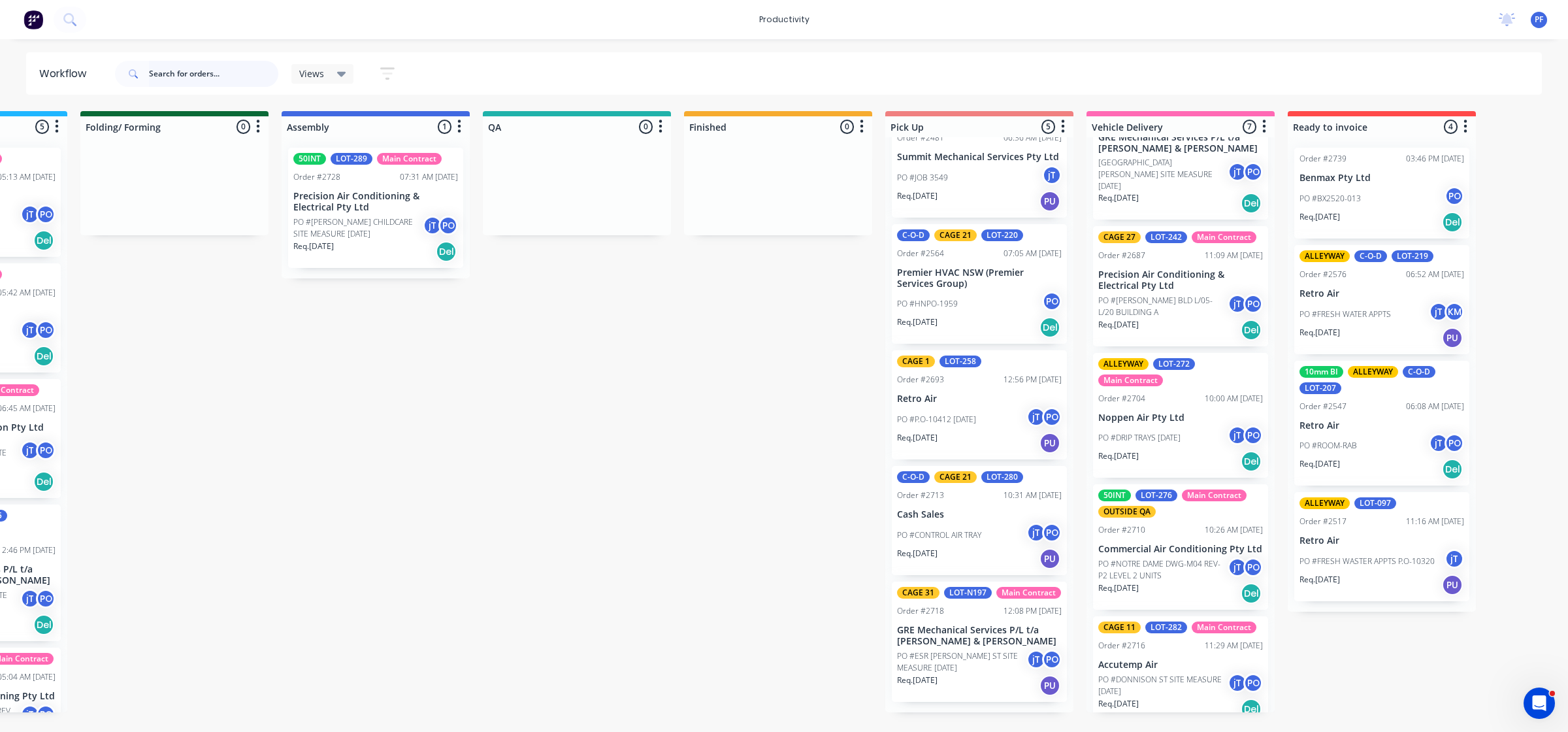
scroll to position [0, 752]
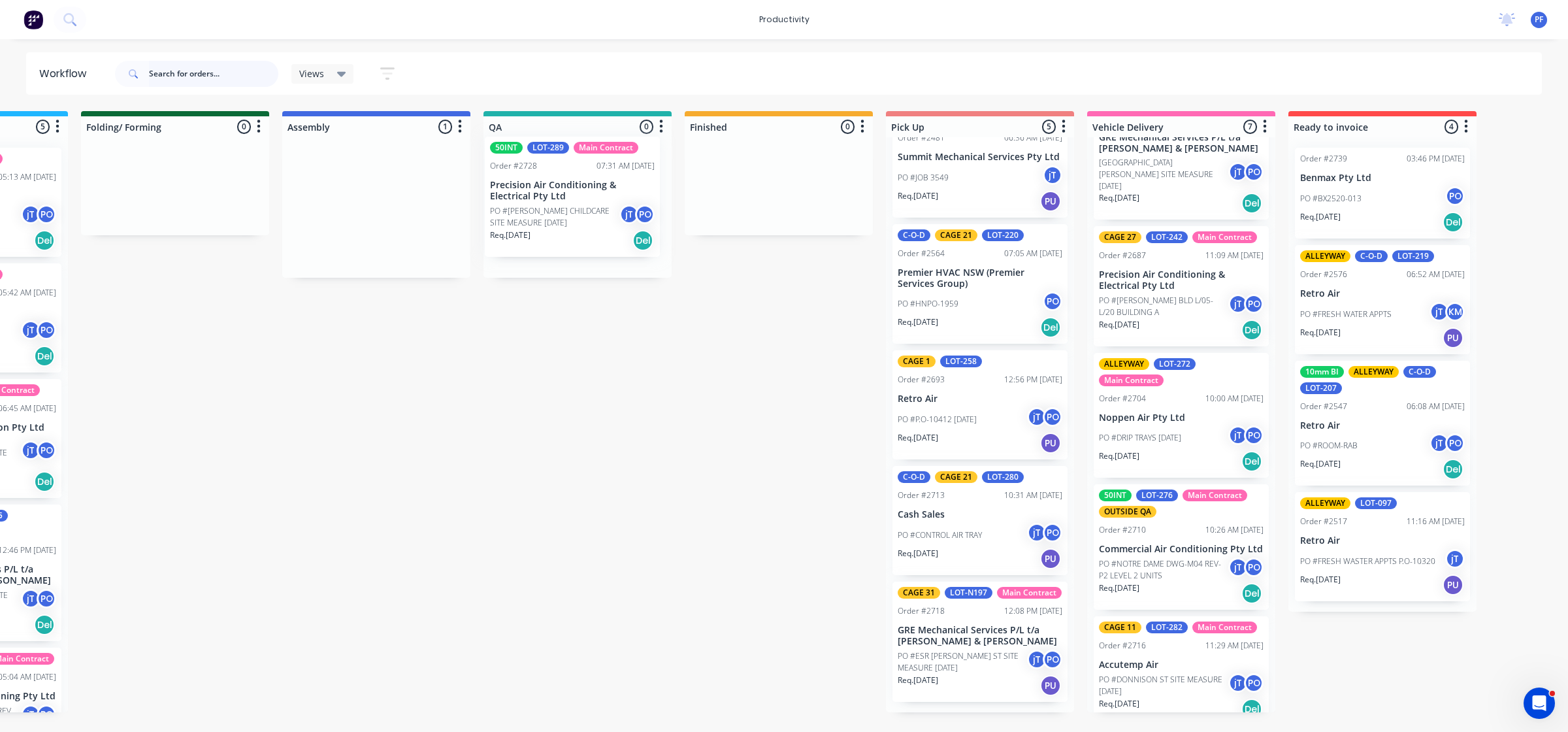
drag, startPoint x: 368, startPoint y: 224, endPoint x: 579, endPoint y: 210, distance: 211.5
click at [579, 210] on div "Submitted 33 Order #240 06:57 AM 27/09/24 Retro Air PO #Freshwater Apts PO Req.…" at bounding box center [516, 411] width 2558 height 602
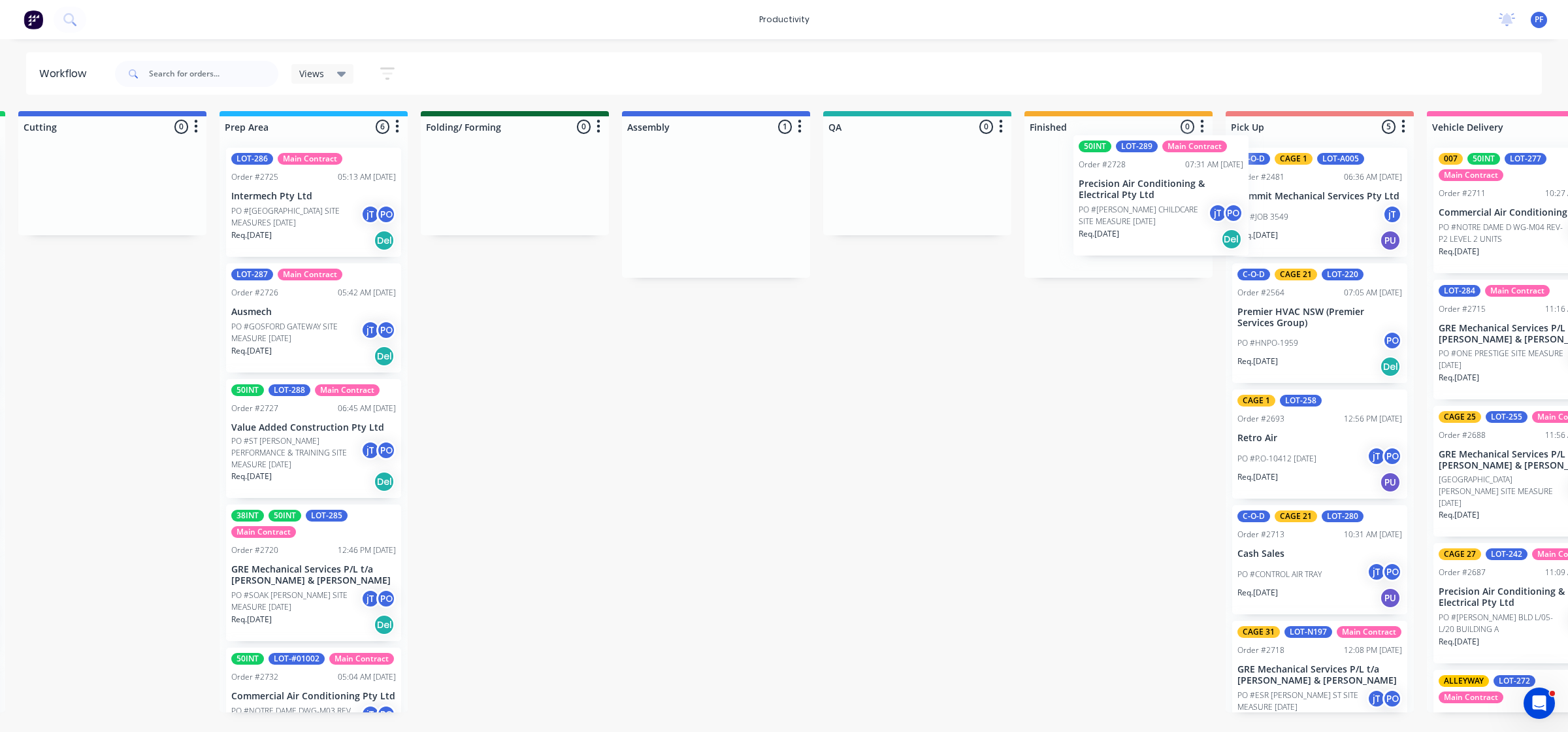
scroll to position [0, 414]
drag, startPoint x: 1111, startPoint y: 241, endPoint x: 1125, endPoint y: 239, distance: 14.1
click at [1127, 239] on div "Submitted 33 Order #240 06:57 AM [DATE] Retro Air PO #Freshwater Apts PO Req. […" at bounding box center [856, 411] width 2558 height 602
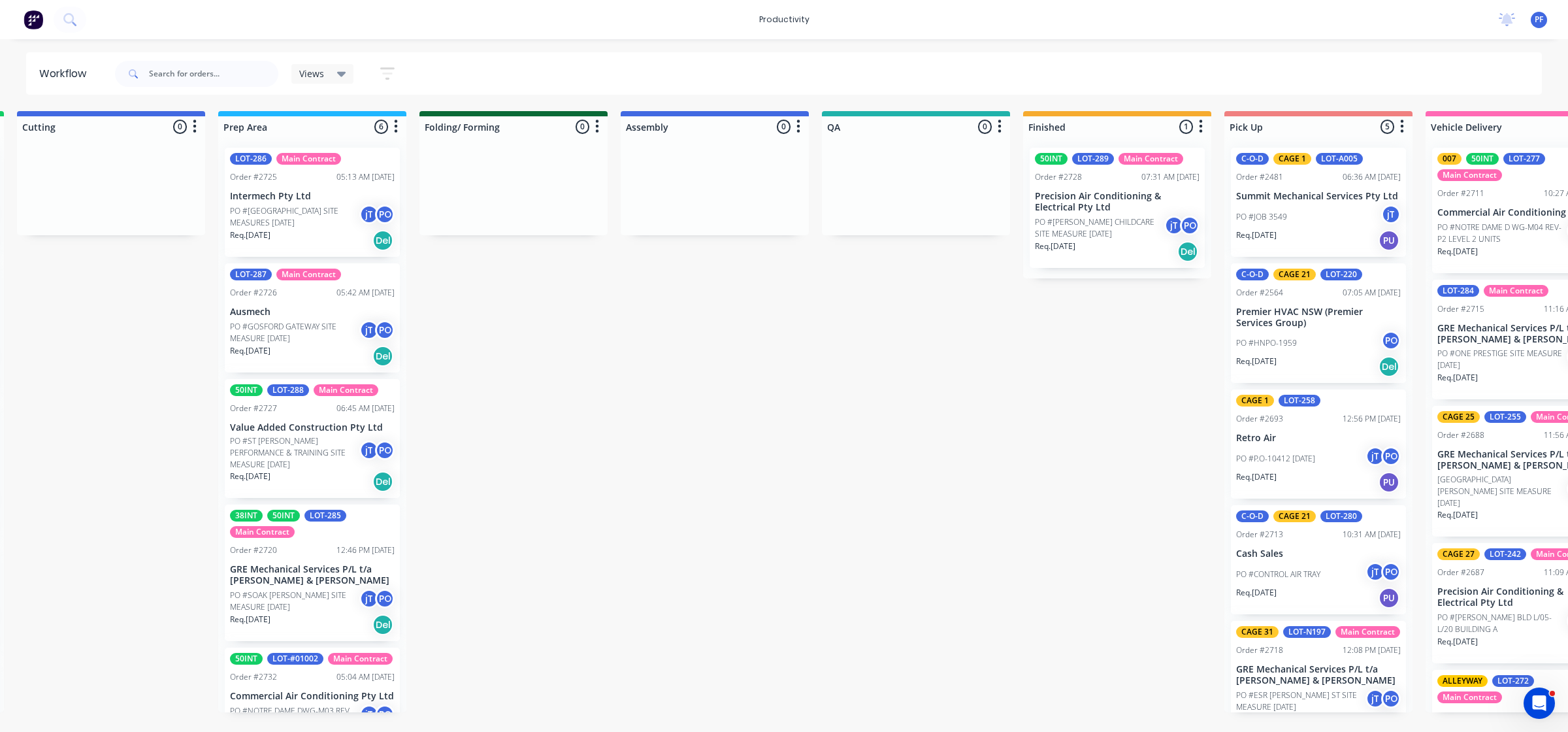
click at [1106, 248] on div "Req. [DATE] Del" at bounding box center [1117, 252] width 165 height 22
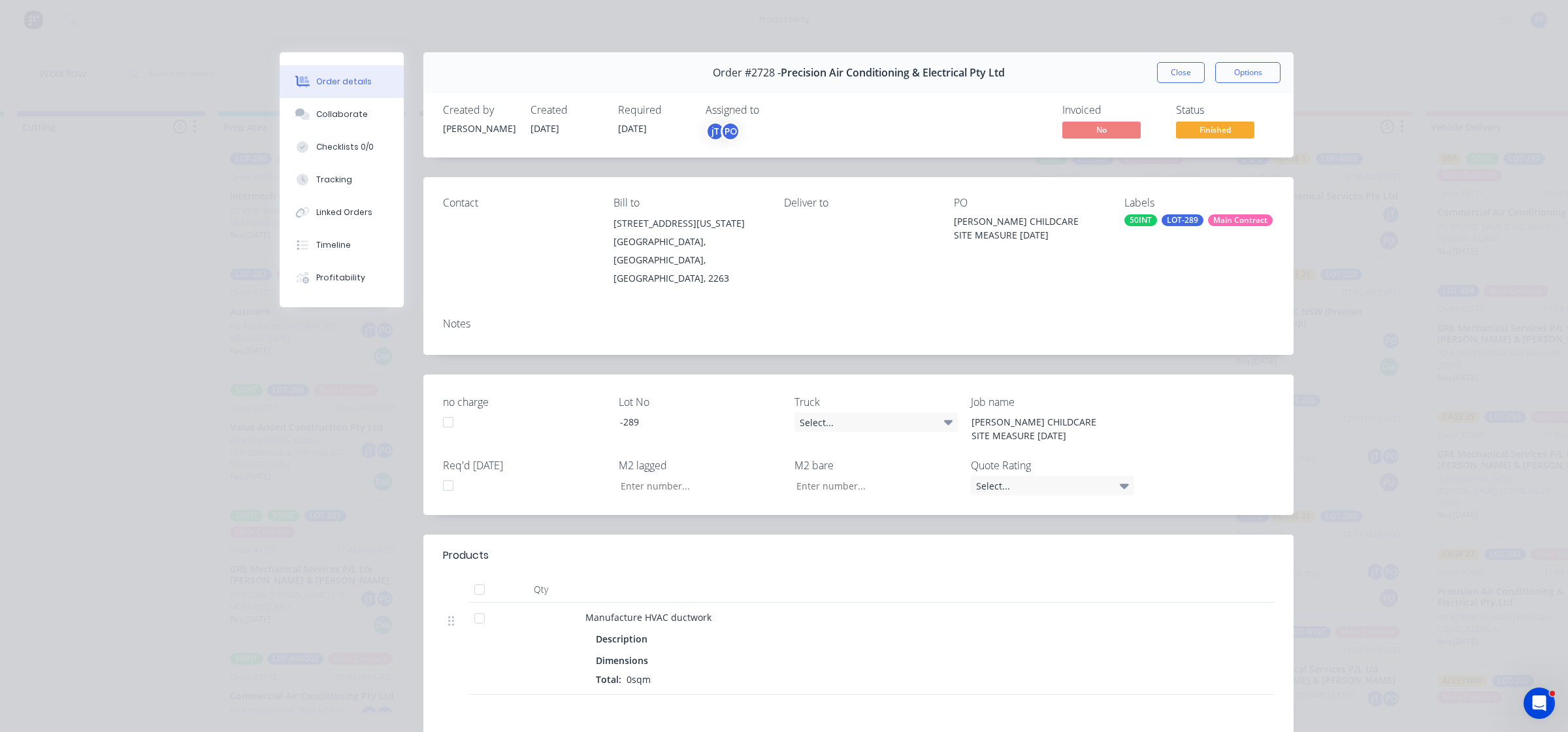
drag, startPoint x: 1164, startPoint y: 224, endPoint x: 1181, endPoint y: 227, distance: 17.3
click at [1166, 224] on div "LOT-289" at bounding box center [1183, 220] width 42 height 12
type input "cage 24"
click at [1141, 329] on div at bounding box center [1142, 333] width 26 height 26
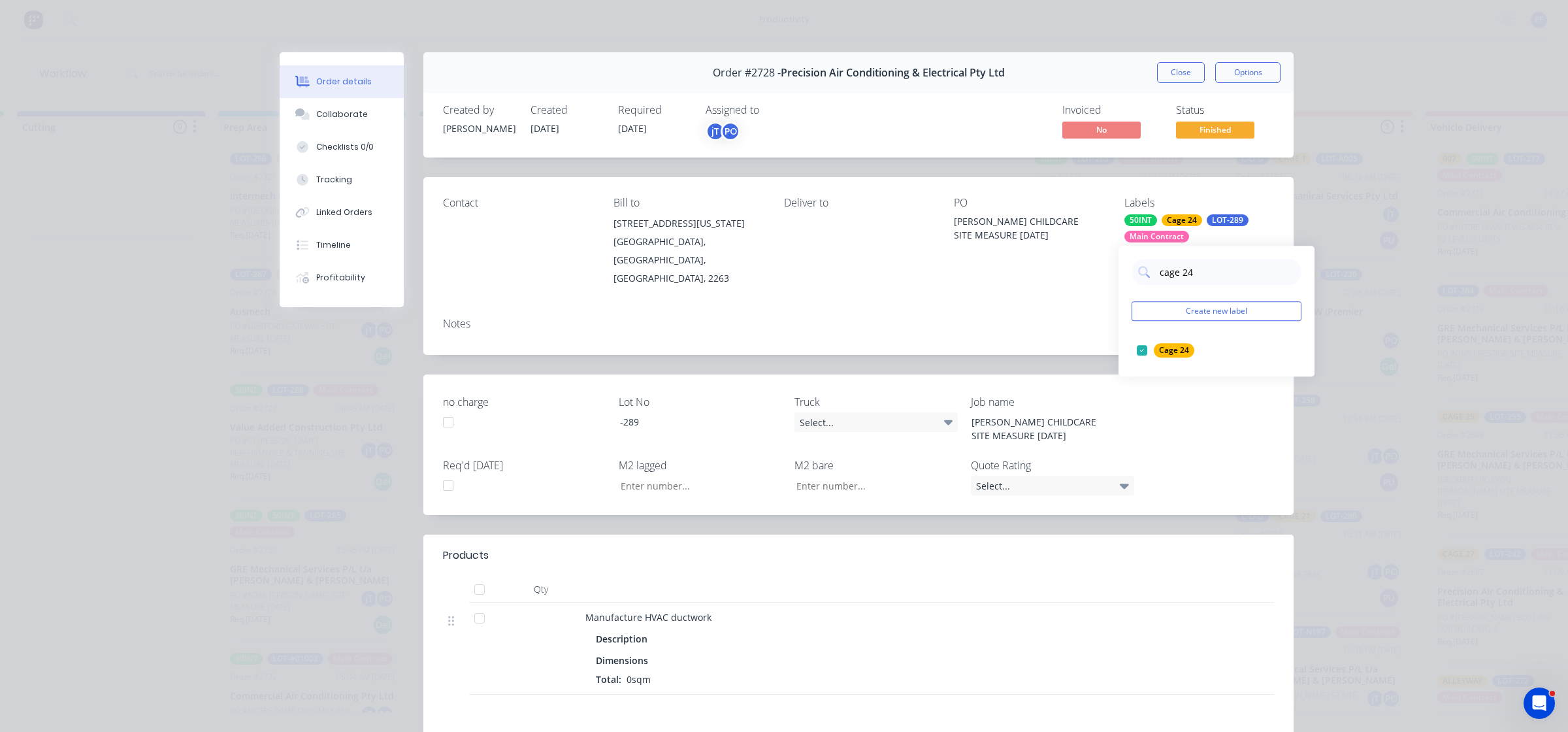
drag, startPoint x: 1029, startPoint y: 329, endPoint x: 1219, endPoint y: 154, distance: 258.3
click at [1036, 326] on div "Notes" at bounding box center [858, 331] width 871 height 48
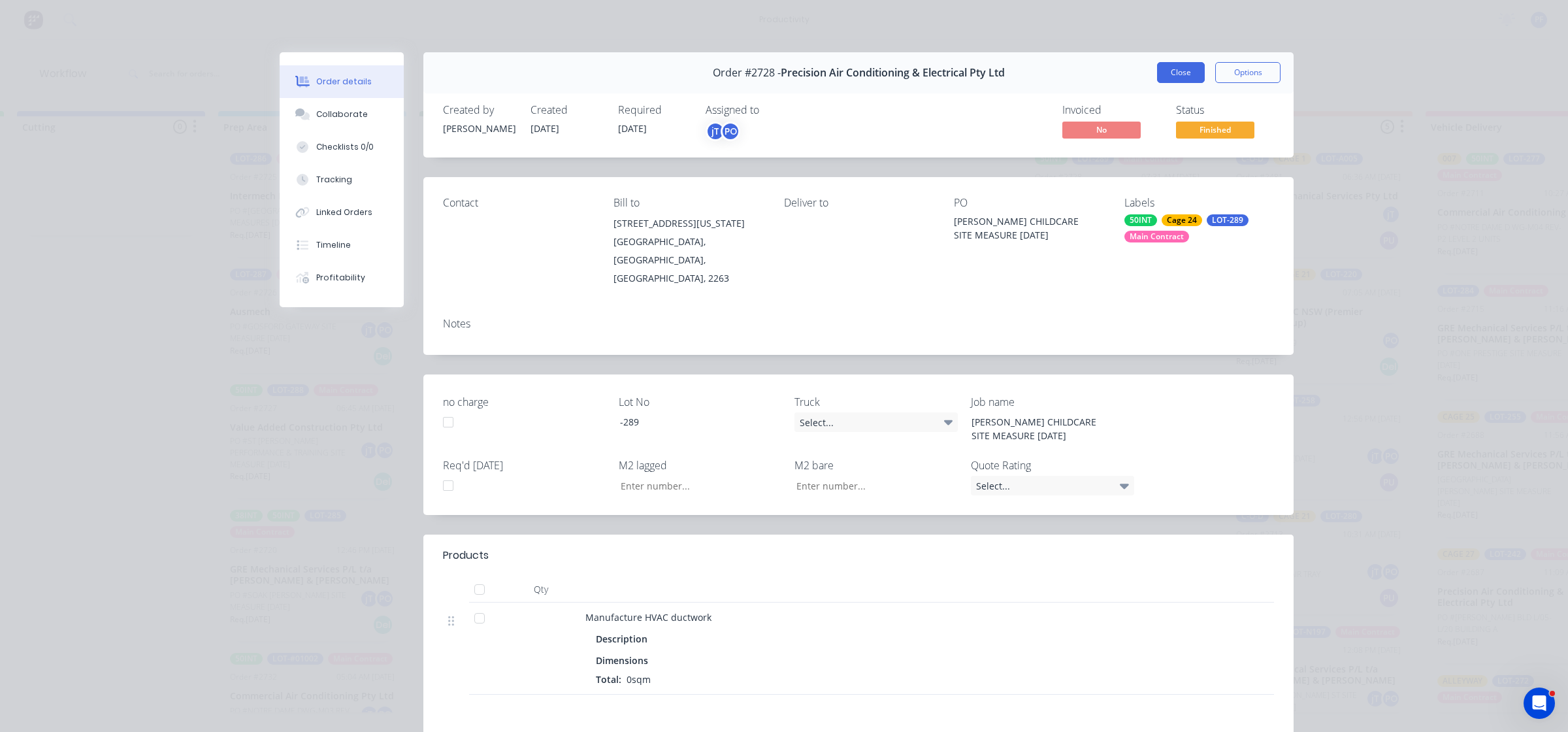
click at [1180, 67] on button "Close" at bounding box center [1180, 72] width 48 height 21
